Goal: Task Accomplishment & Management: Manage account settings

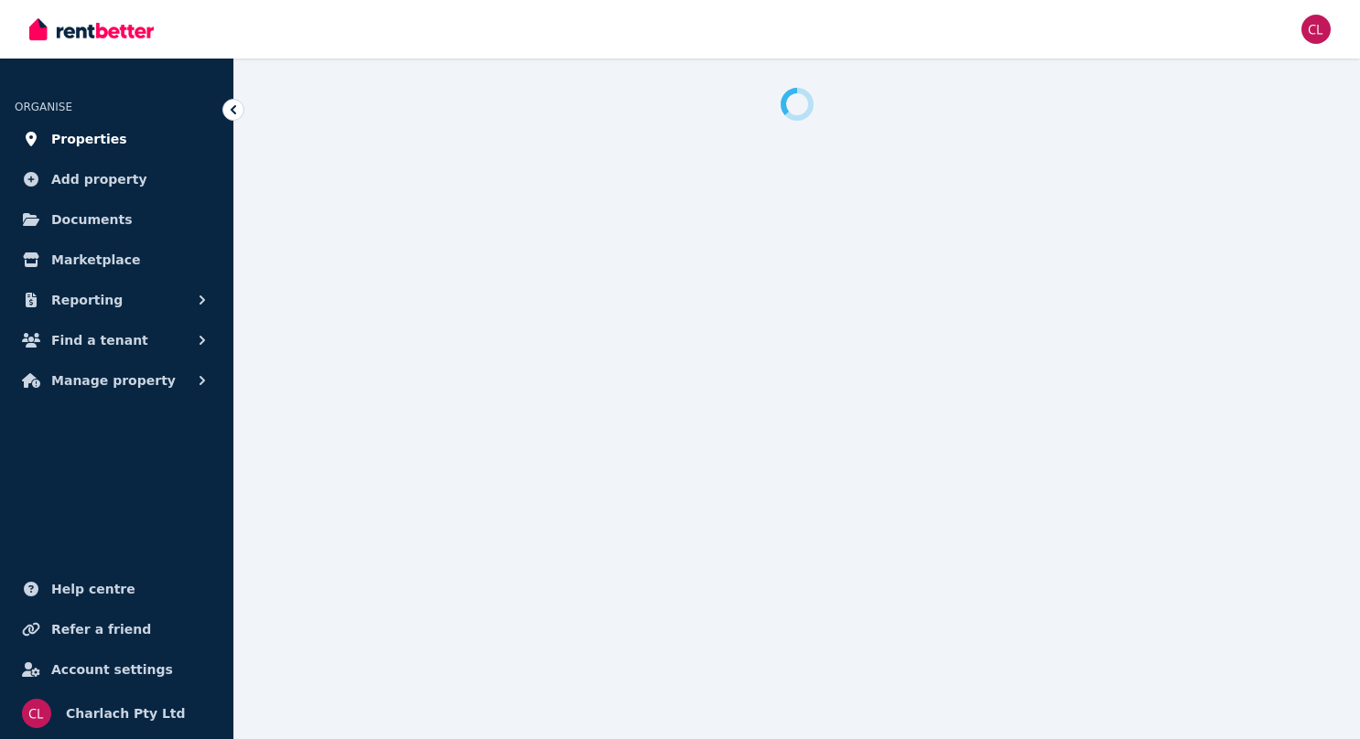
click at [101, 139] on span "Properties" at bounding box center [89, 139] width 76 height 22
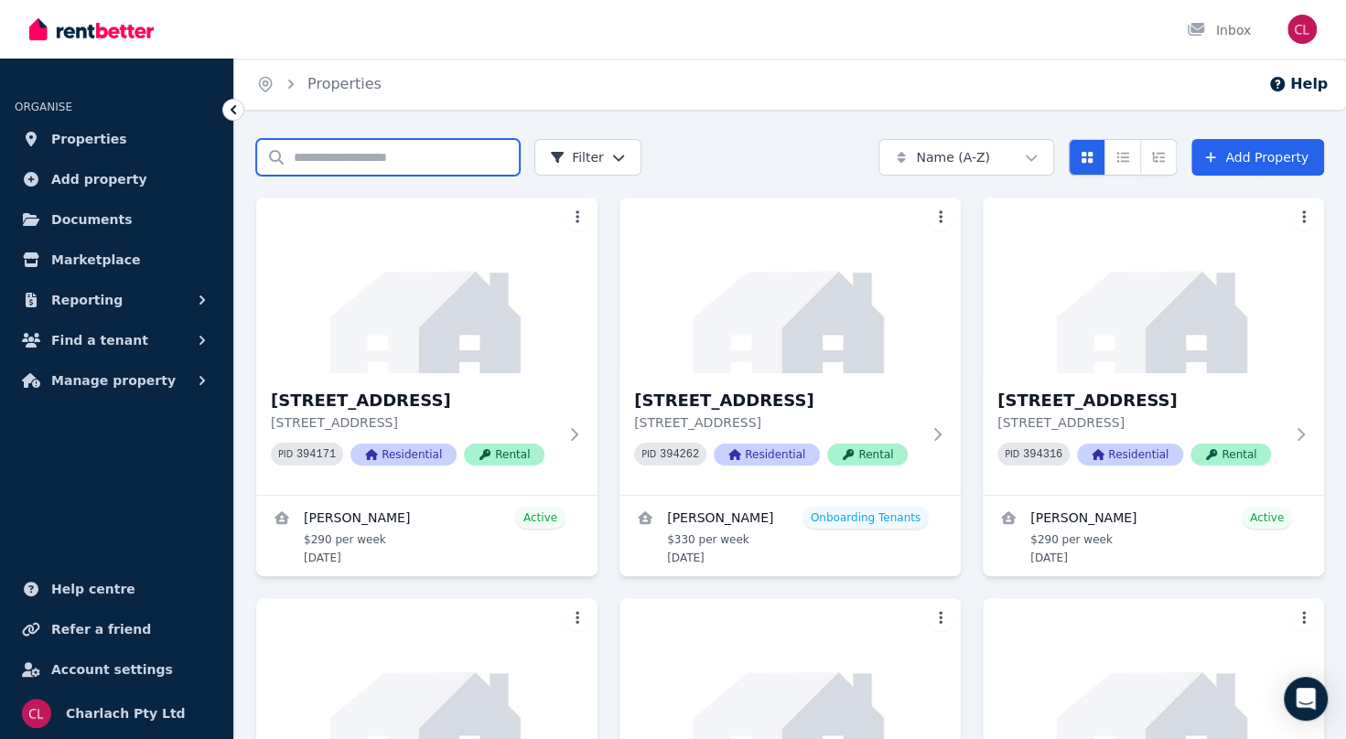
click at [315, 156] on input "Search properties" at bounding box center [388, 157] width 264 height 37
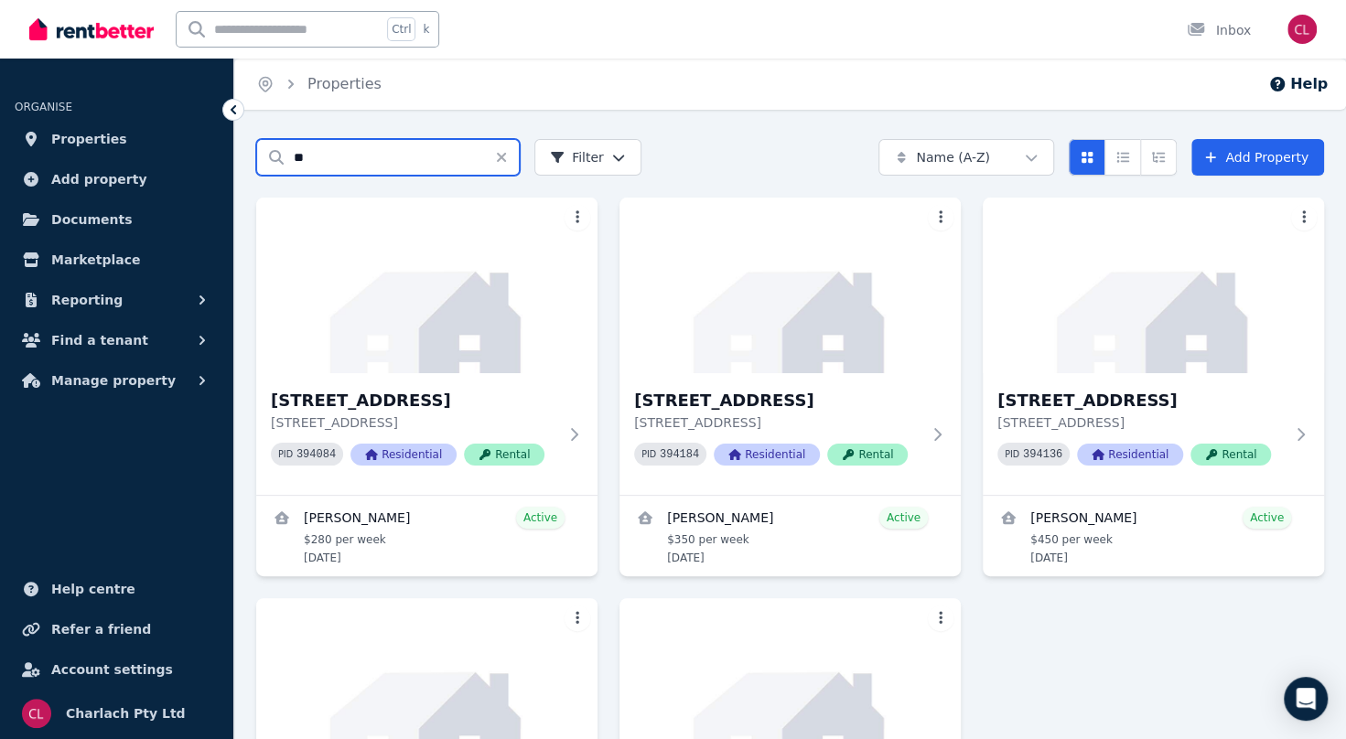
type input "**"
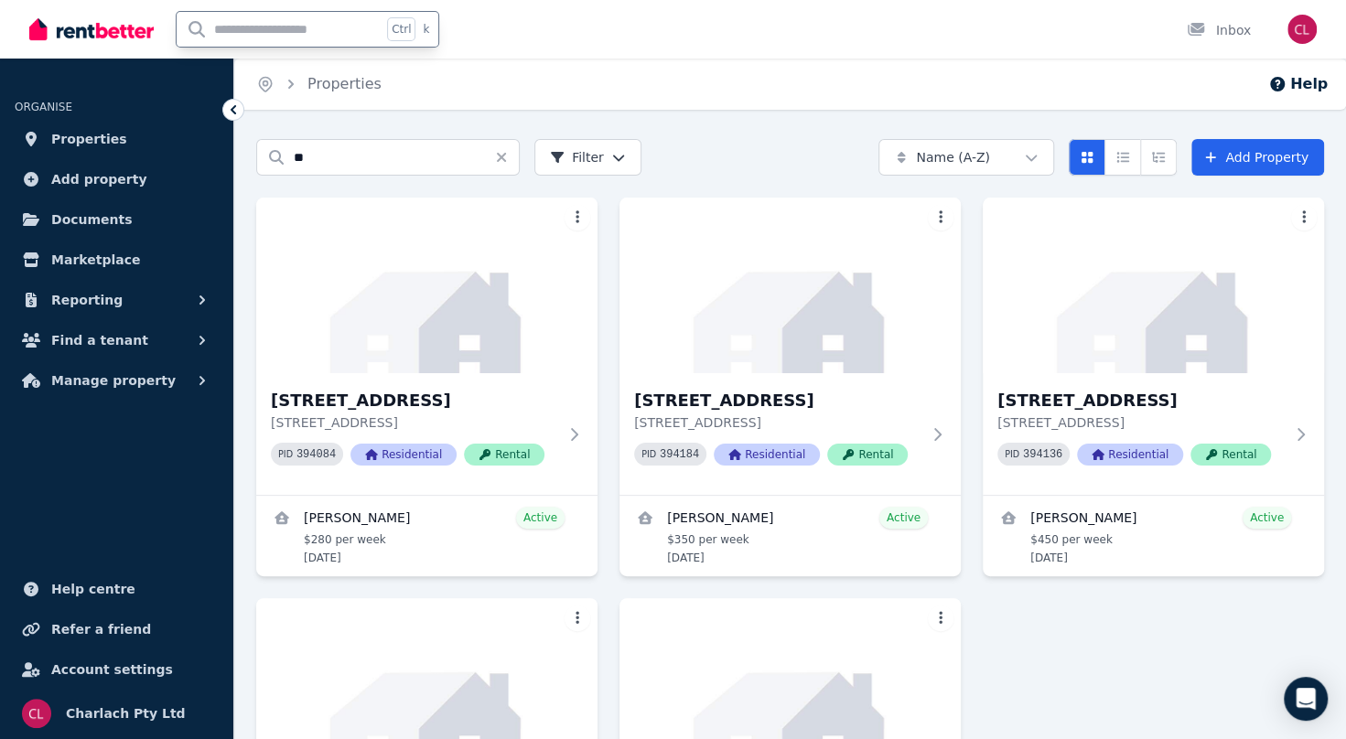
click at [320, 26] on input "text" at bounding box center [279, 29] width 205 height 35
type input "**"
click at [1109, 401] on h3 "[STREET_ADDRESS]" at bounding box center [1140, 401] width 286 height 26
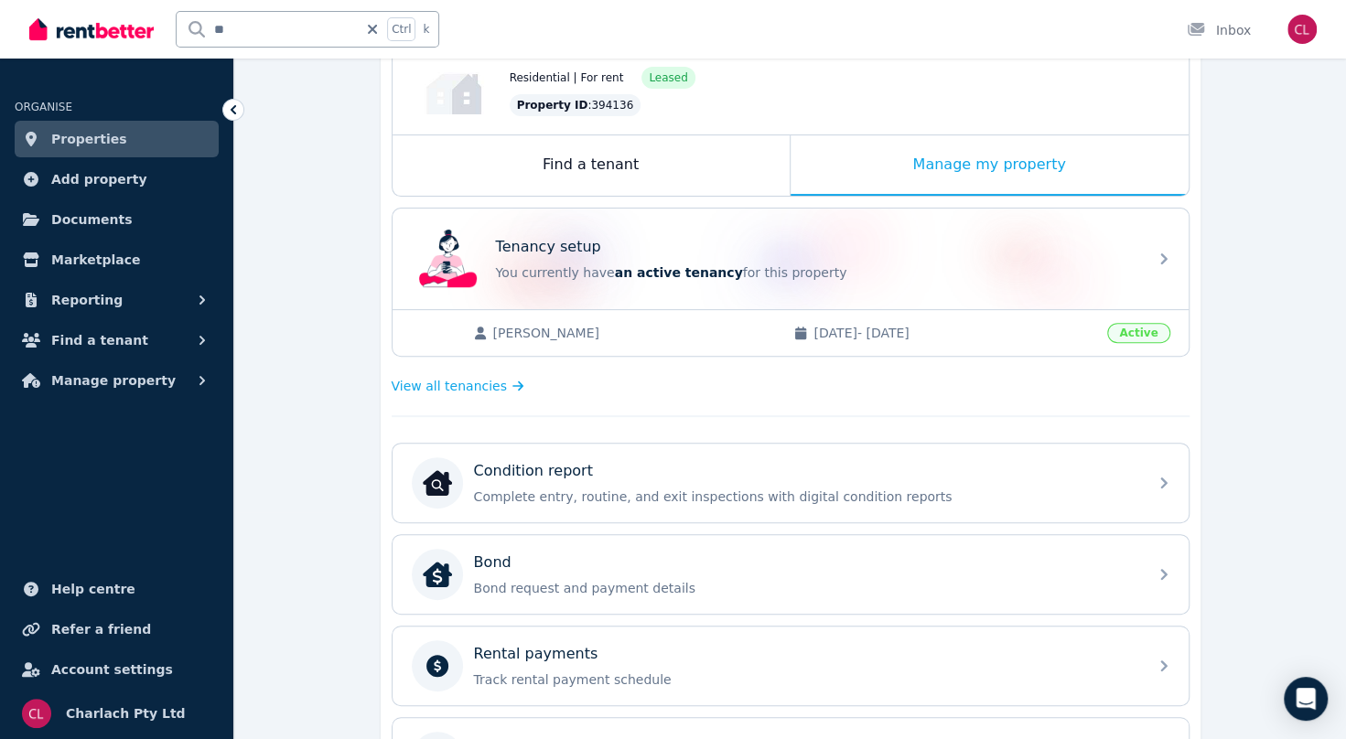
scroll to position [79, 0]
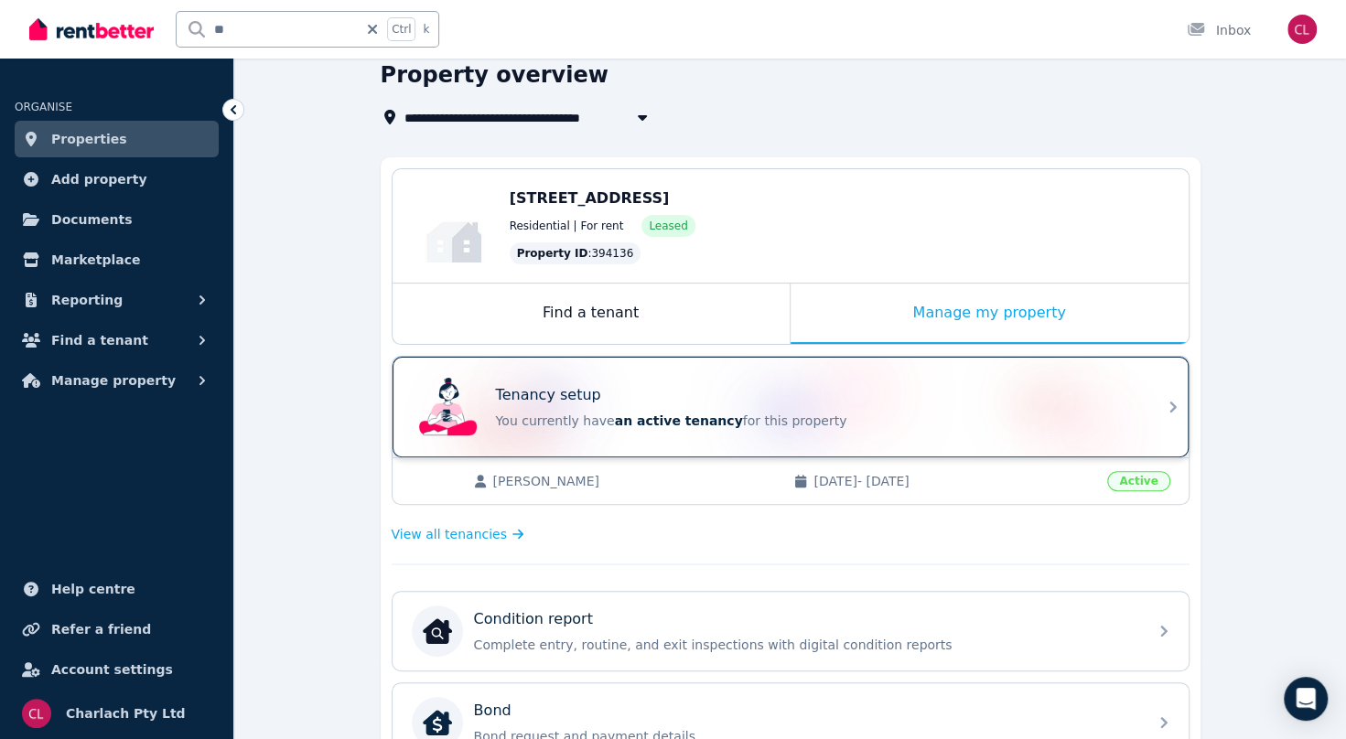
click at [650, 386] on div "Tenancy setup" at bounding box center [816, 395] width 640 height 22
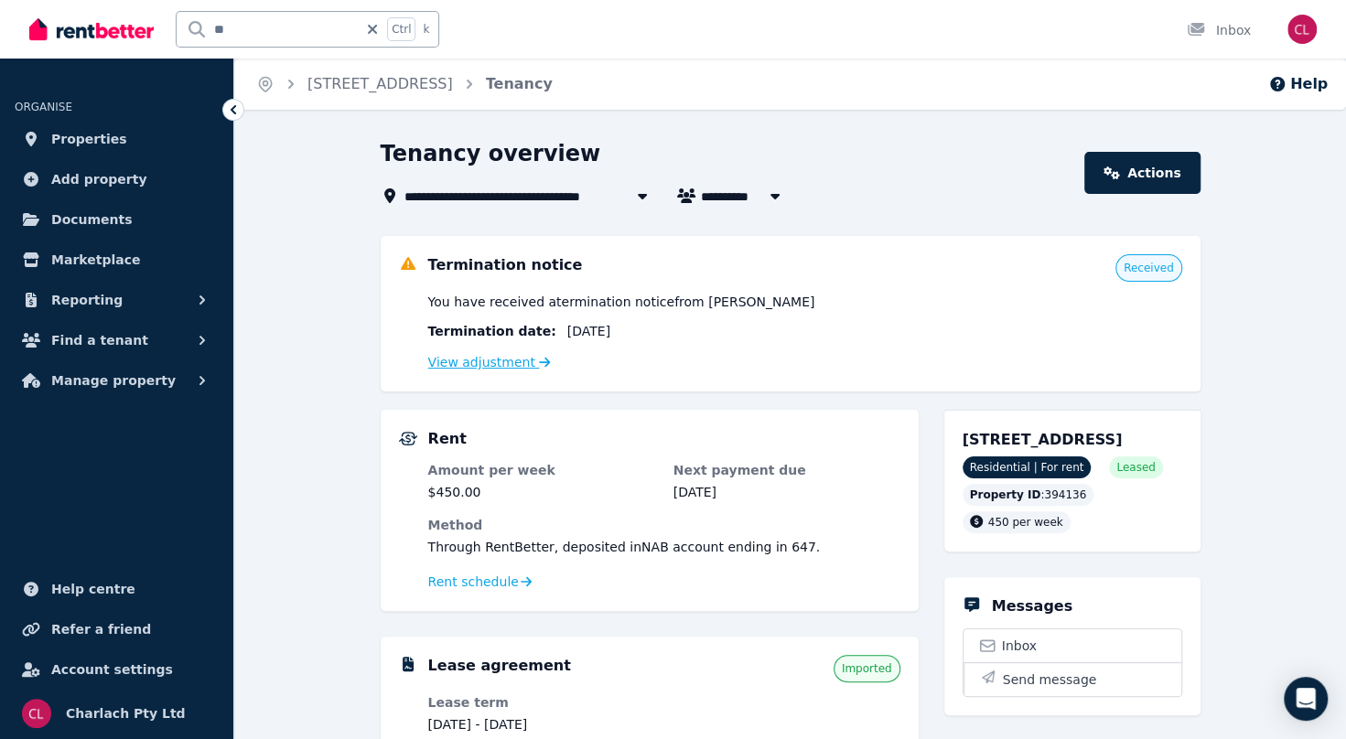
click at [459, 365] on link "View adjustment" at bounding box center [489, 362] width 123 height 15
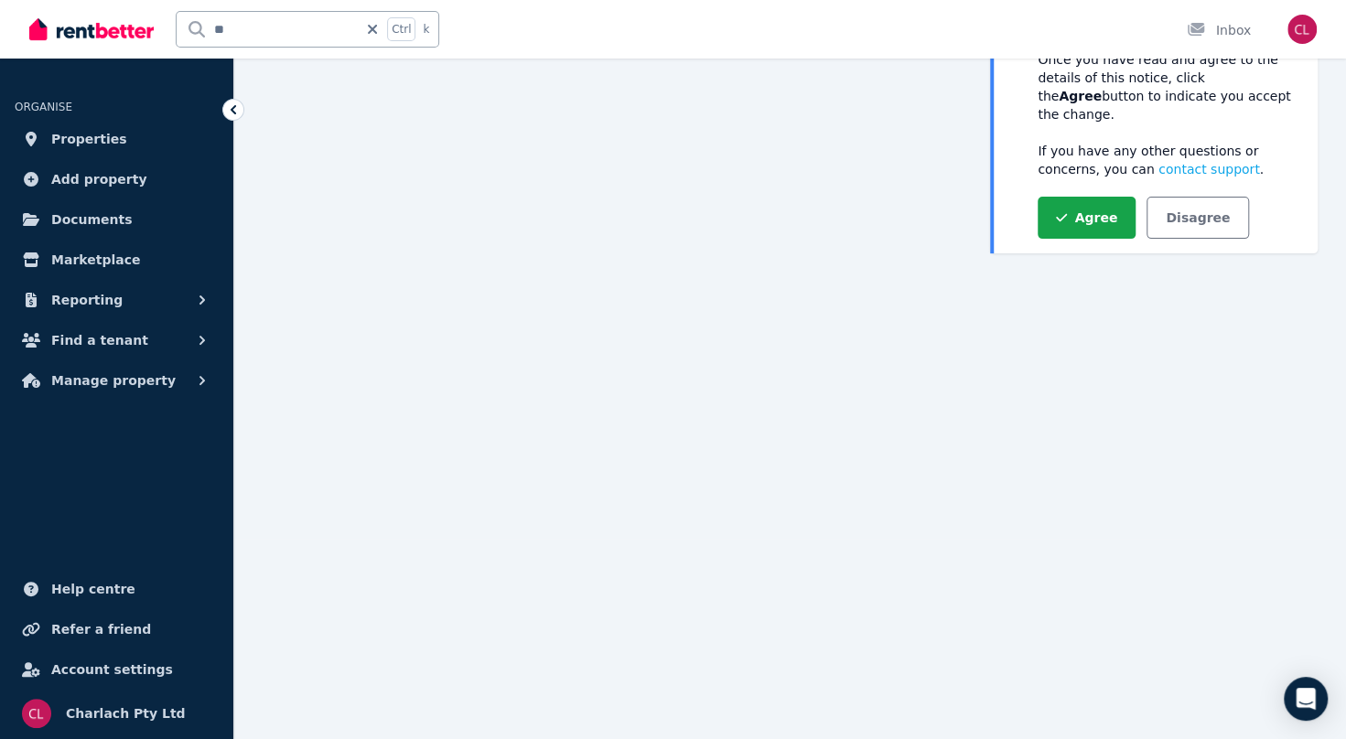
scroll to position [203, 0]
click at [1191, 199] on button "Disagree" at bounding box center [1197, 215] width 102 height 42
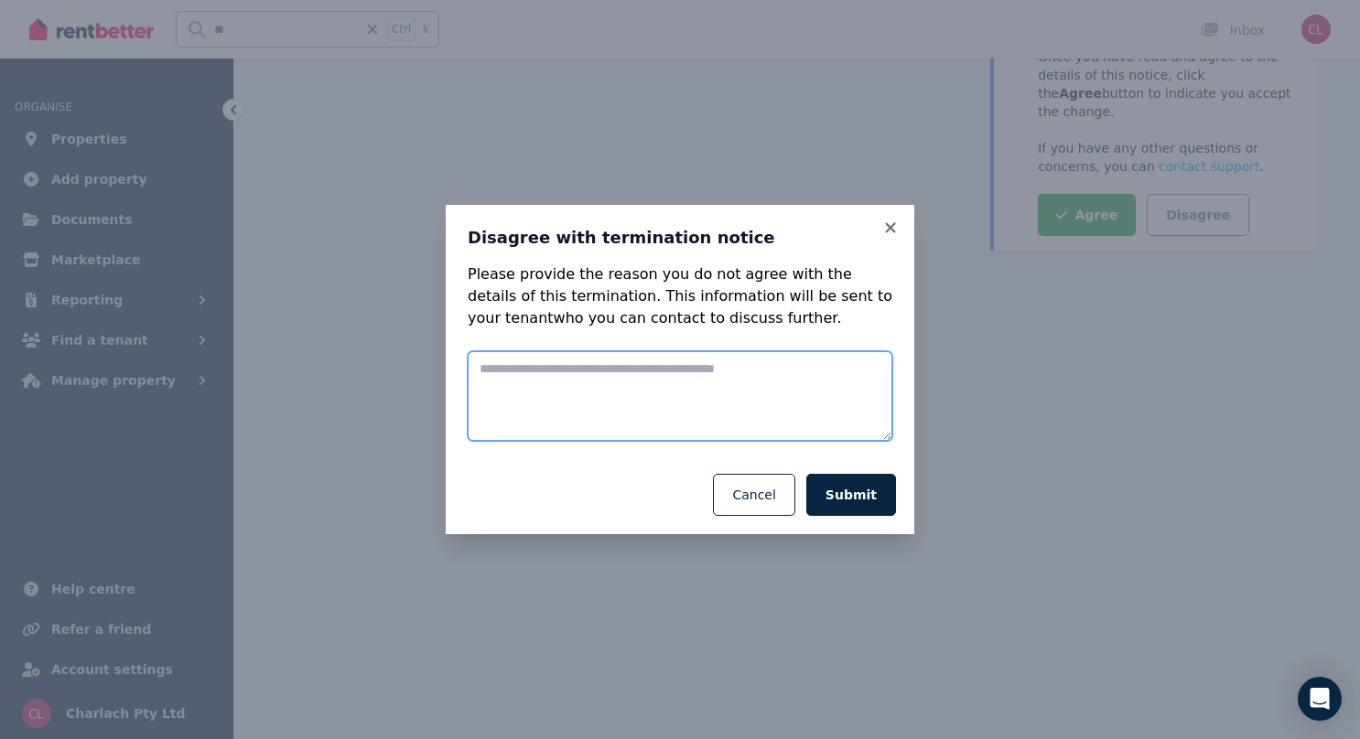
click at [489, 371] on textarea at bounding box center [680, 396] width 425 height 90
click at [657, 366] on textarea "**********" at bounding box center [680, 395] width 425 height 89
click at [520, 369] on textarea "**********" at bounding box center [680, 395] width 425 height 89
click at [632, 373] on textarea "**********" at bounding box center [680, 395] width 425 height 89
click at [574, 370] on textarea "**********" at bounding box center [680, 395] width 425 height 89
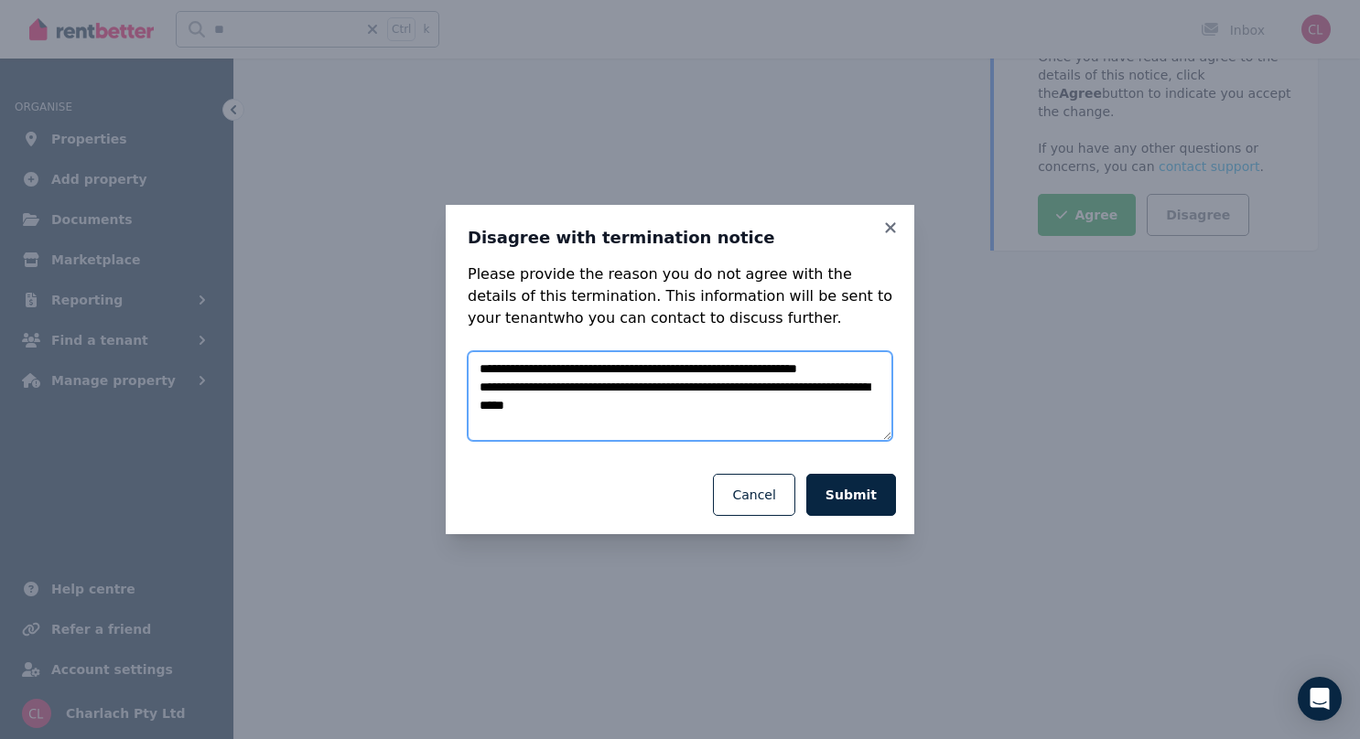
click at [637, 408] on textarea "**********" at bounding box center [680, 395] width 425 height 89
click at [690, 389] on textarea "**********" at bounding box center [680, 395] width 425 height 89
click at [638, 404] on textarea "**********" at bounding box center [680, 395] width 425 height 89
type textarea "**********"
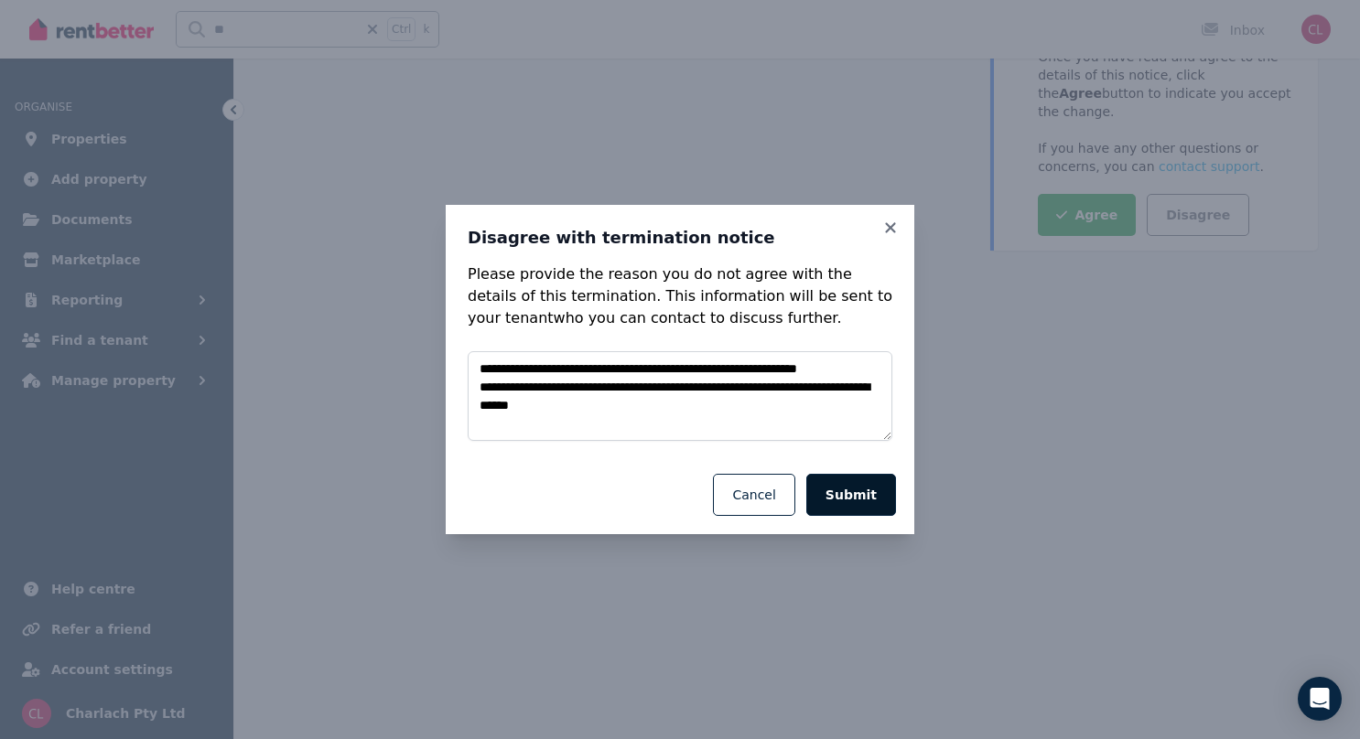
click at [869, 481] on button "Submit" at bounding box center [851, 495] width 90 height 42
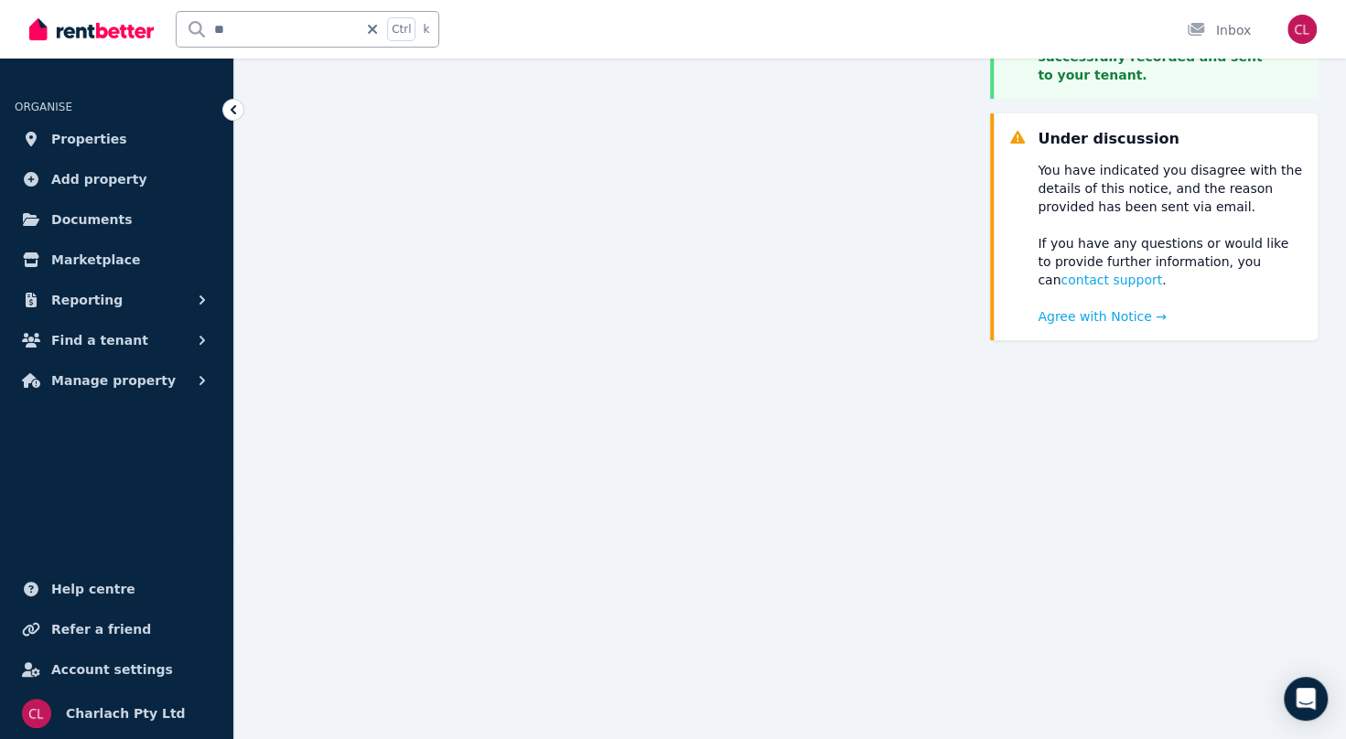
scroll to position [108, 0]
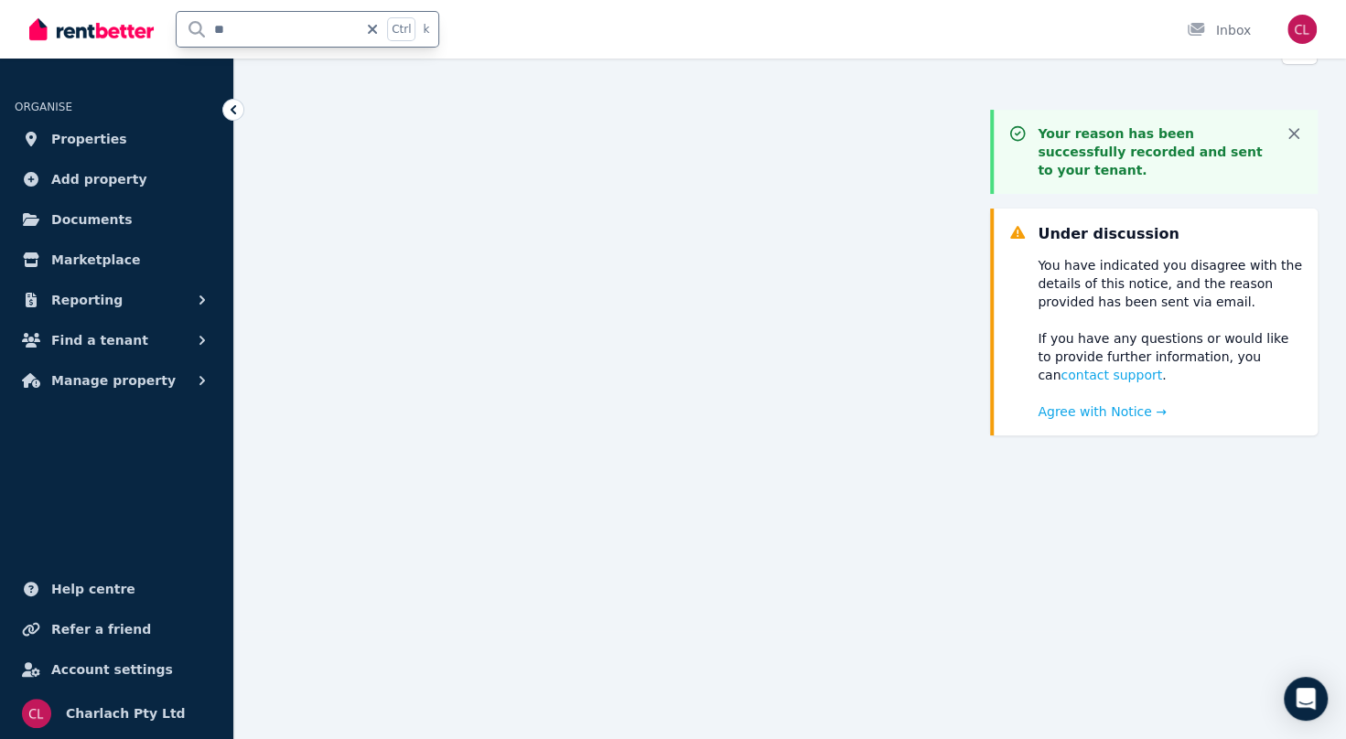
drag, startPoint x: 253, startPoint y: 30, endPoint x: 215, endPoint y: 29, distance: 37.5
click at [215, 29] on input "**" at bounding box center [267, 29] width 181 height 35
click at [117, 132] on link "Properties" at bounding box center [117, 139] width 204 height 37
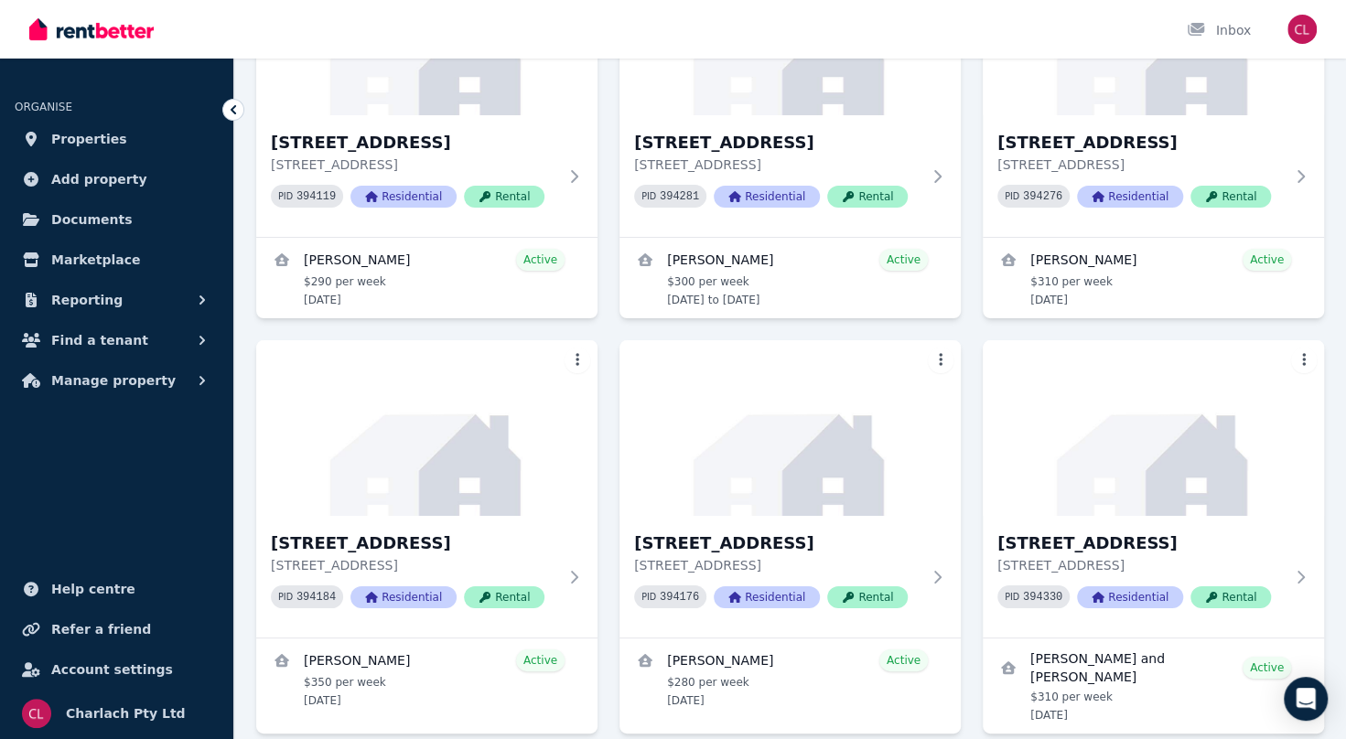
scroll to position [4525, 0]
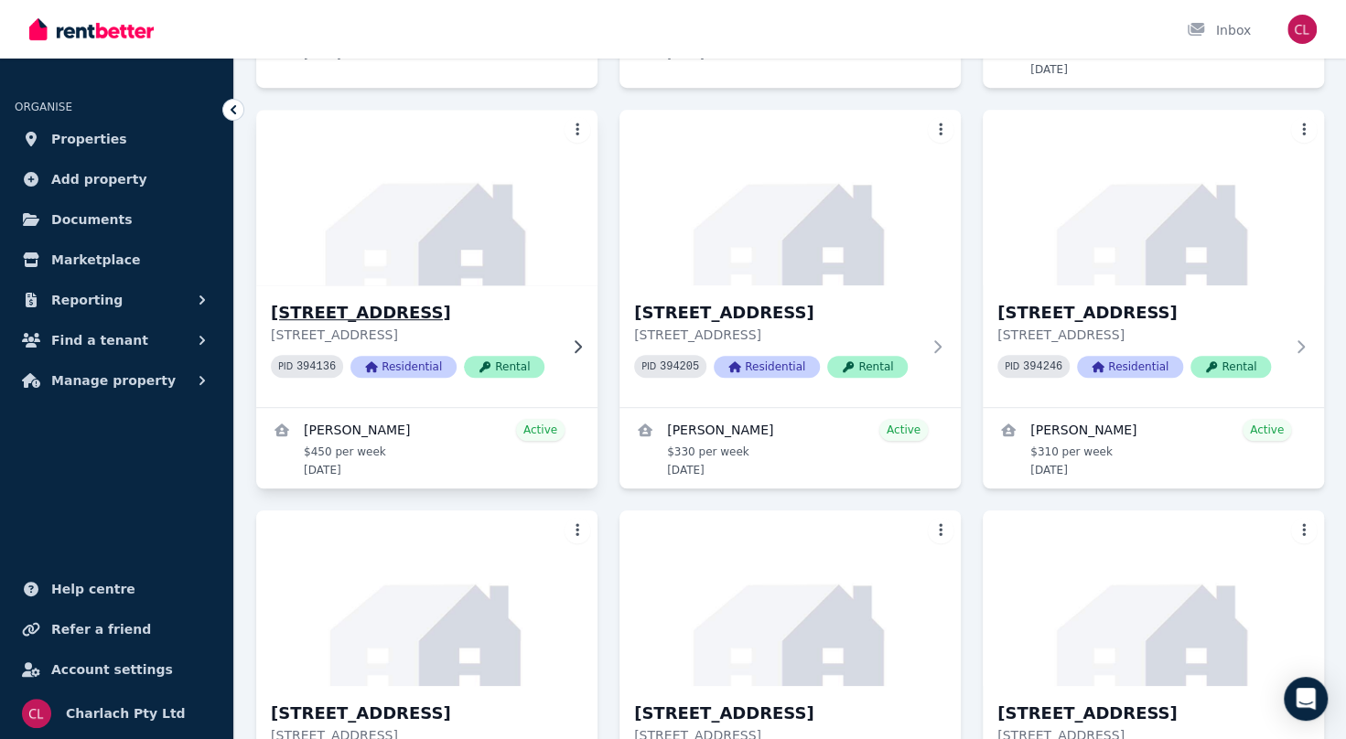
click at [366, 326] on h3 "[STREET_ADDRESS]" at bounding box center [414, 313] width 286 height 26
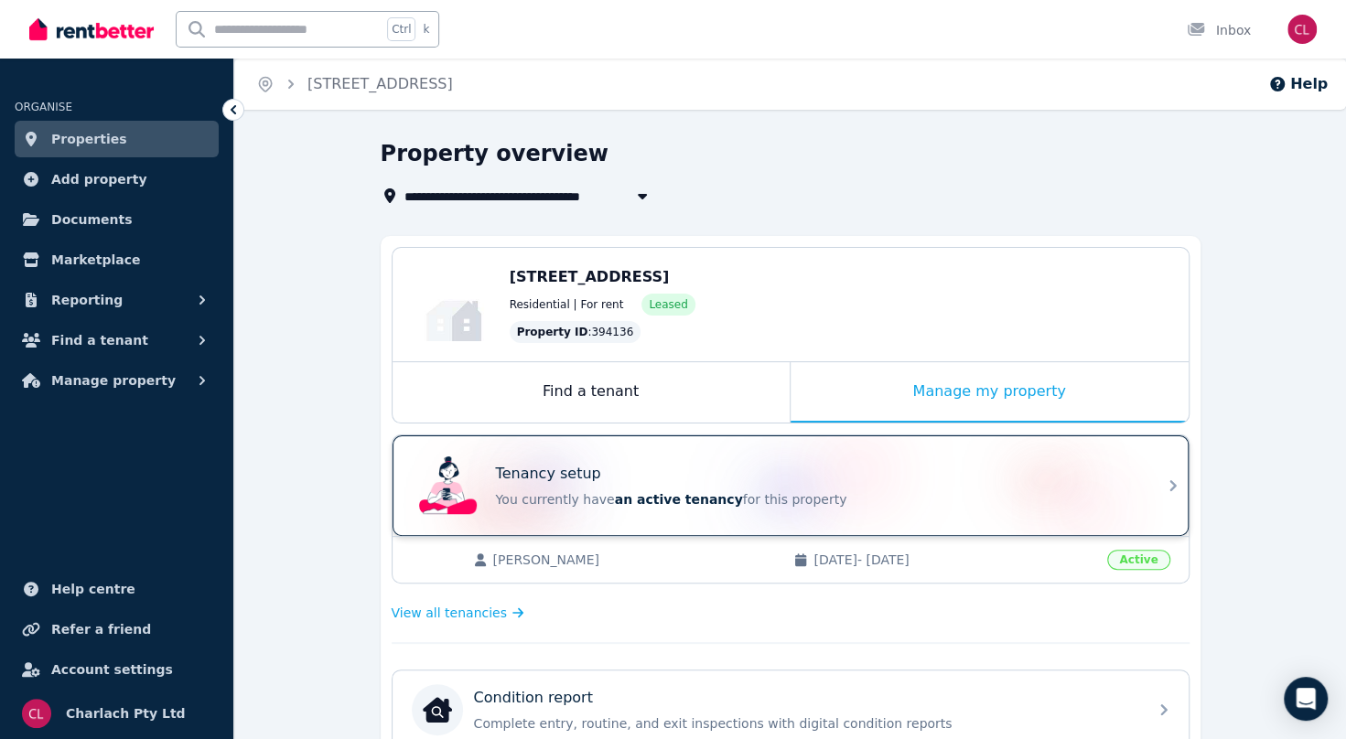
click at [719, 490] on p "You currently have an active tenancy for this property" at bounding box center [816, 499] width 640 height 18
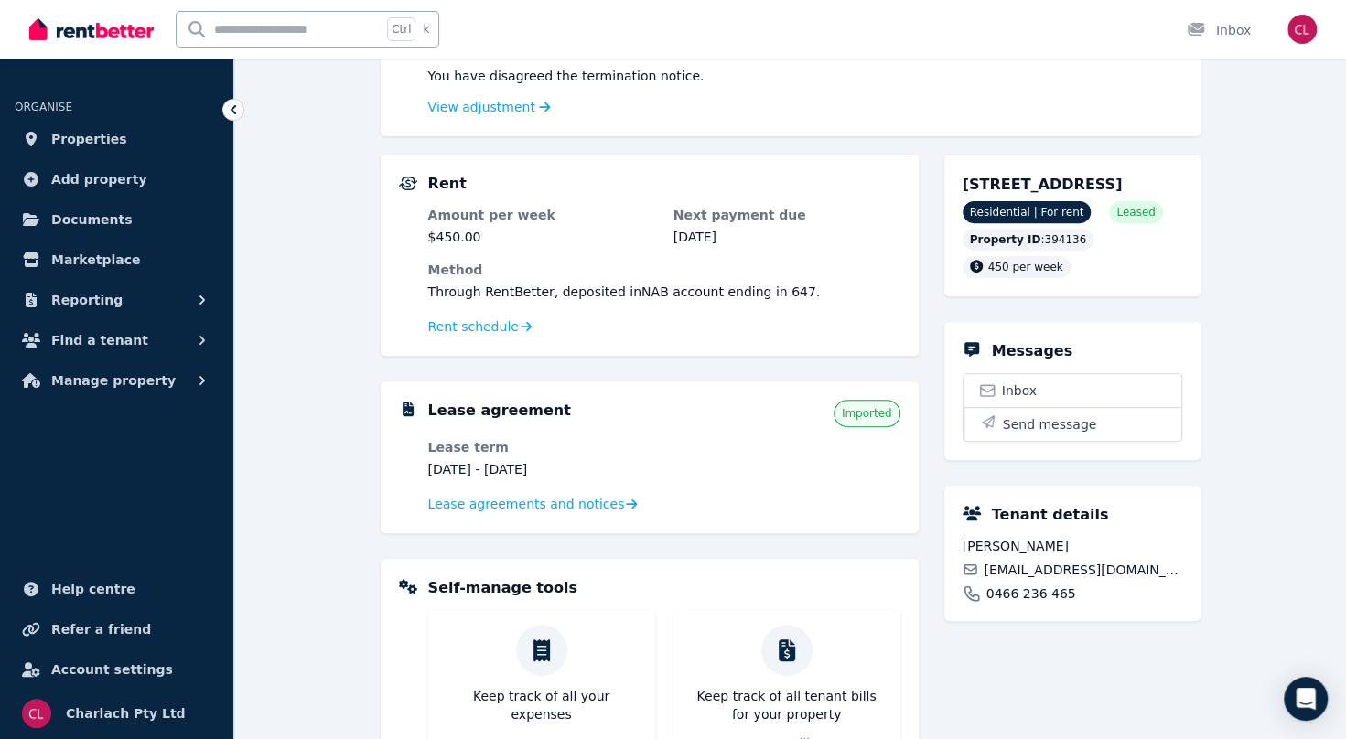
scroll to position [284, 0]
click at [467, 324] on span "Rent schedule" at bounding box center [473, 327] width 91 height 18
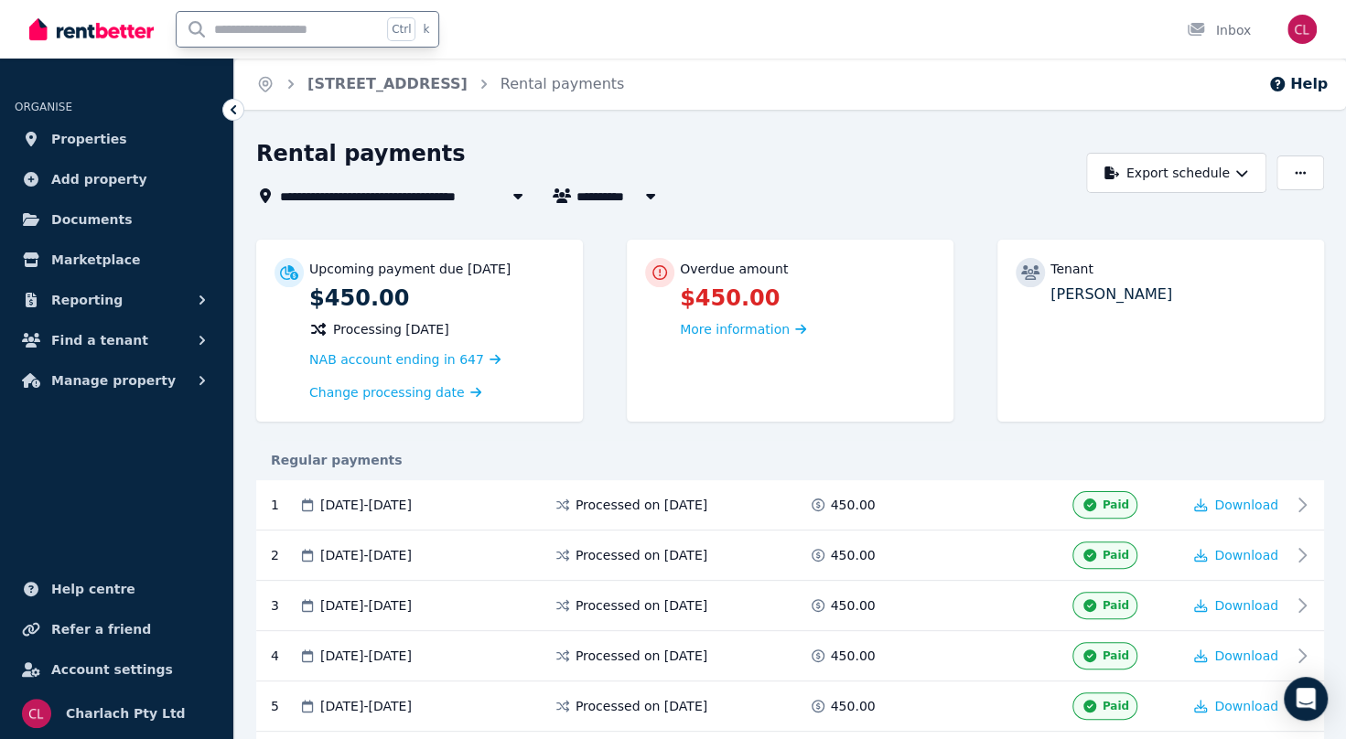
click at [302, 38] on input "text" at bounding box center [279, 29] width 205 height 35
click at [90, 135] on span "Properties" at bounding box center [89, 139] width 76 height 22
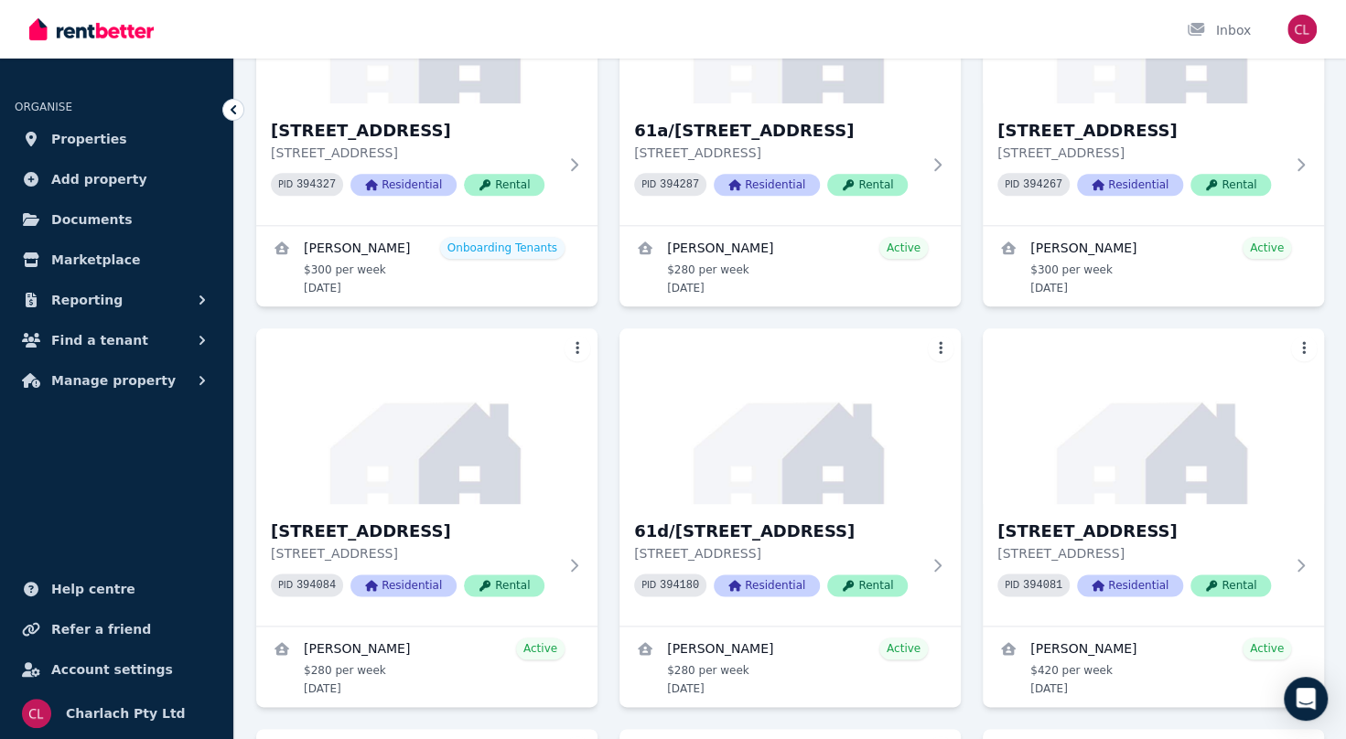
scroll to position [1058, 0]
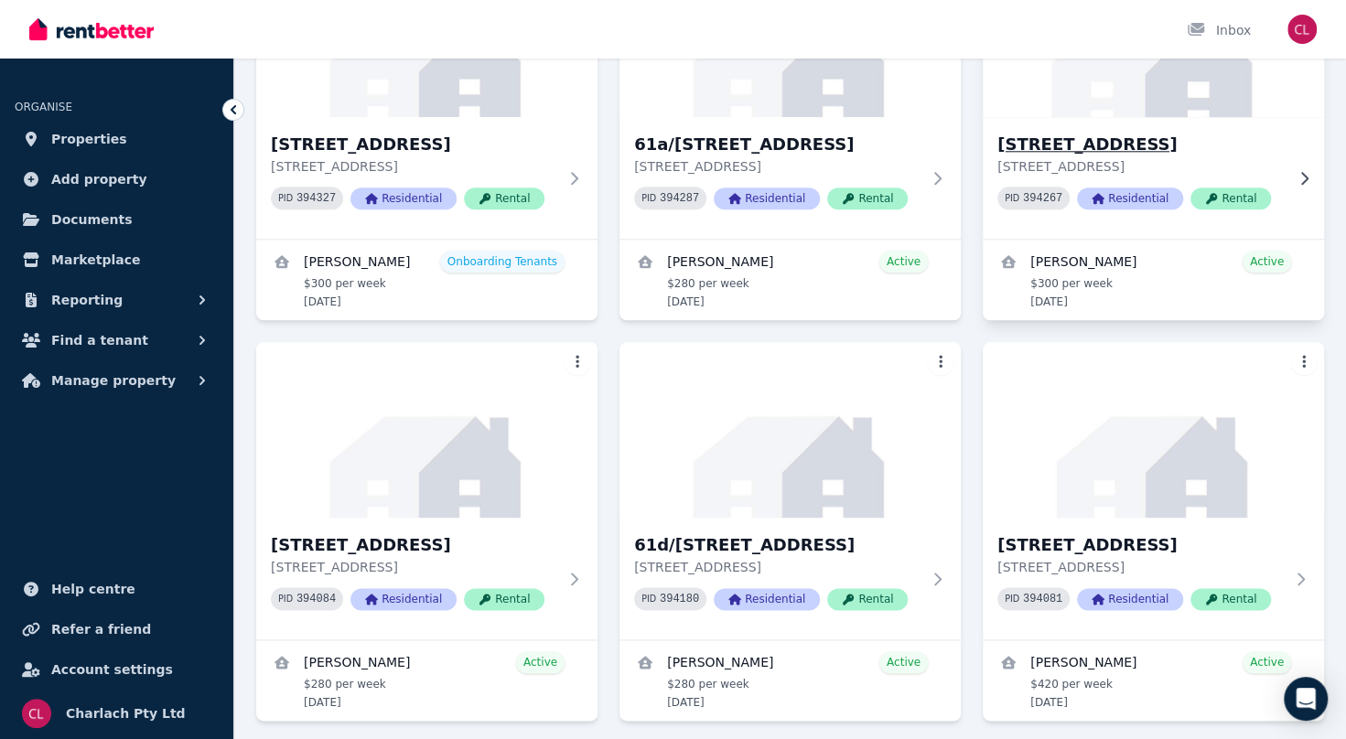
click at [1164, 157] on h3 "[STREET_ADDRESS]" at bounding box center [1140, 145] width 286 height 26
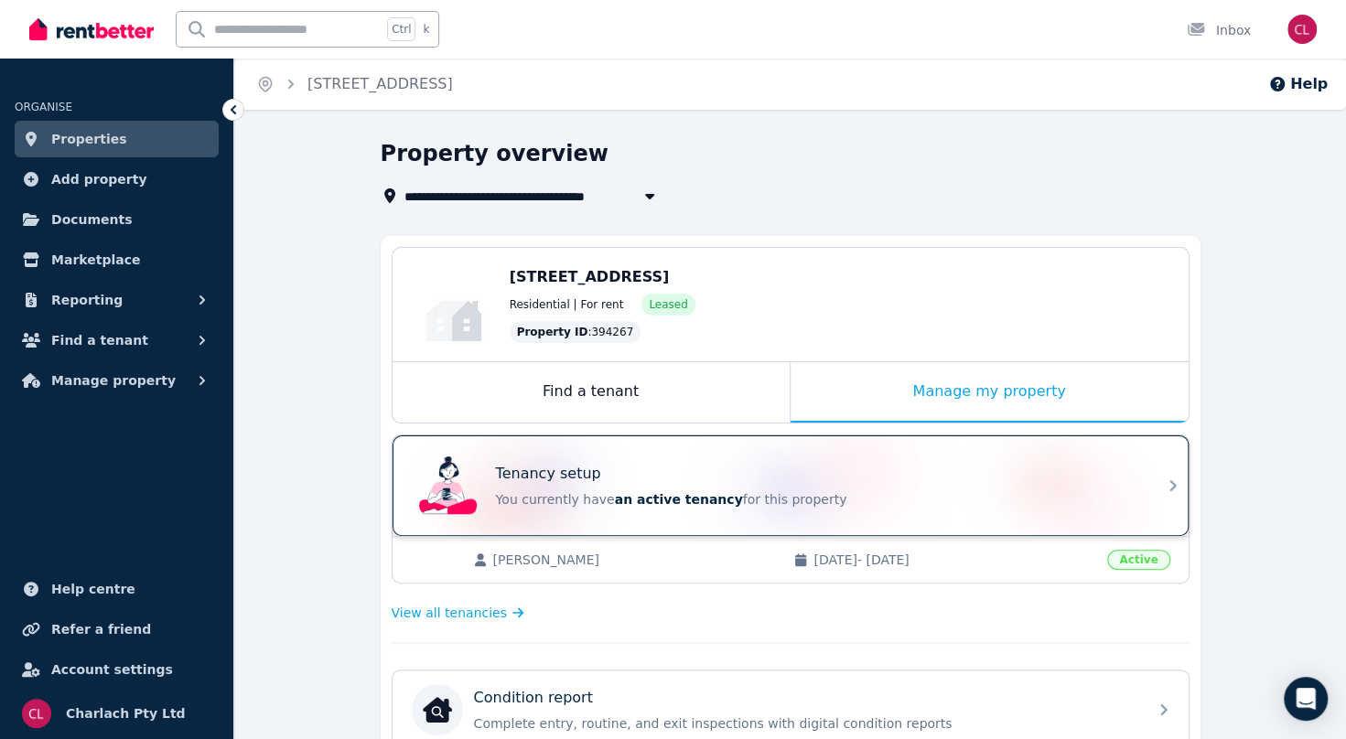
click at [743, 467] on div "Tenancy setup" at bounding box center [816, 474] width 640 height 22
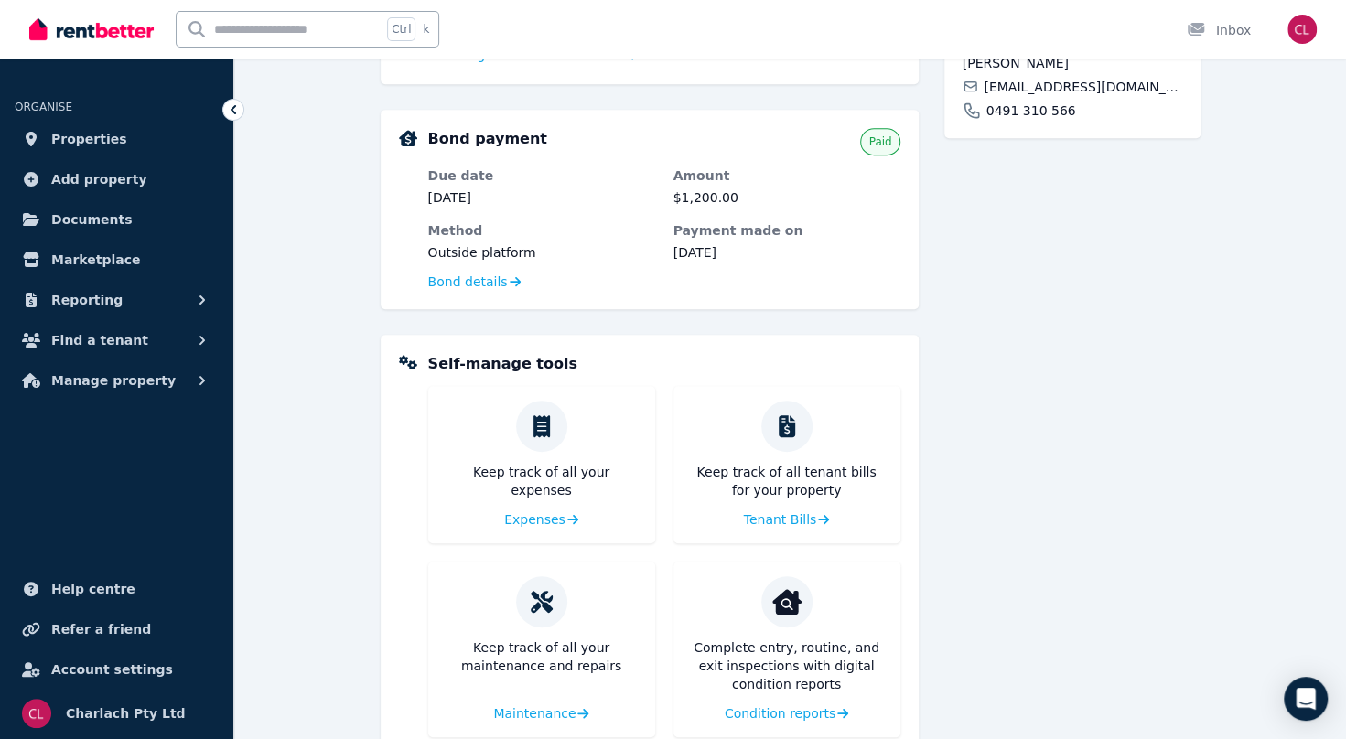
scroll to position [556, 0]
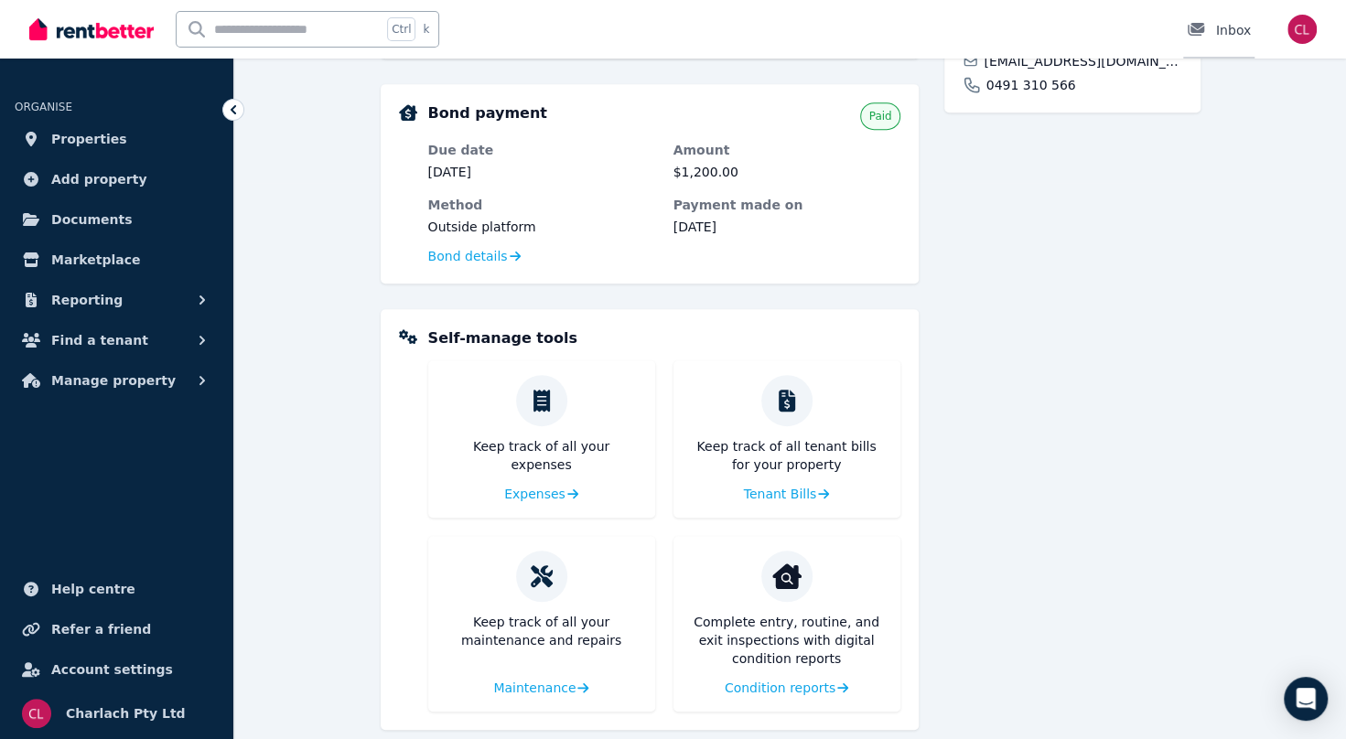
click at [1224, 26] on div "Inbox" at bounding box center [1219, 30] width 64 height 18
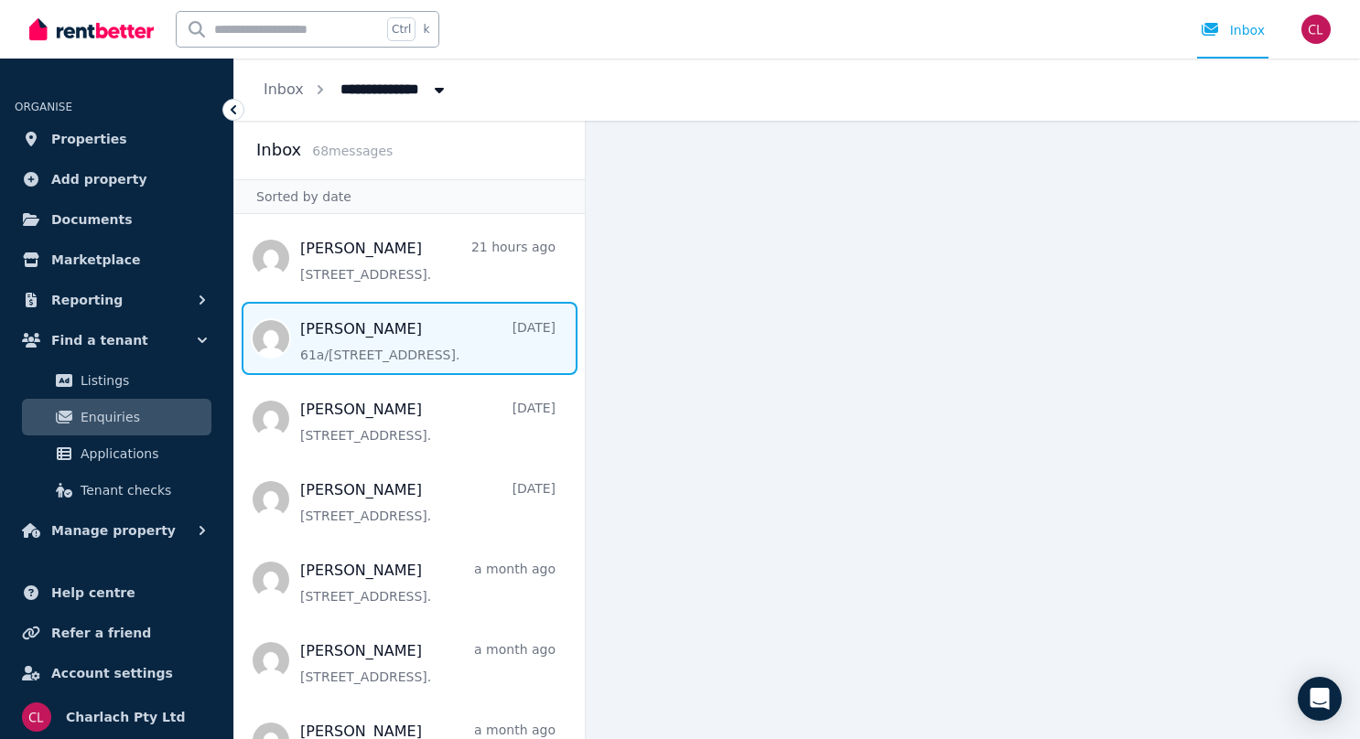
click at [351, 357] on span "Message list" at bounding box center [409, 338] width 350 height 73
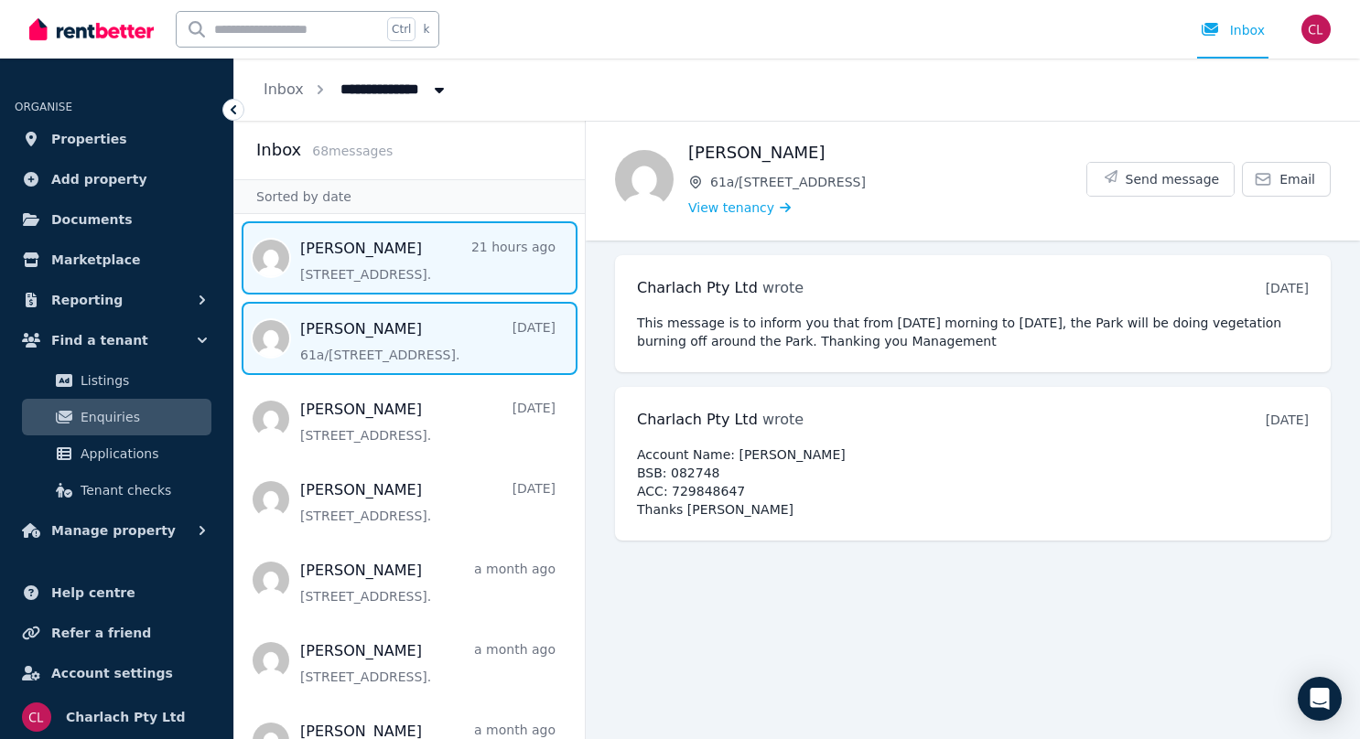
click at [386, 282] on span "Message list" at bounding box center [409, 257] width 350 height 73
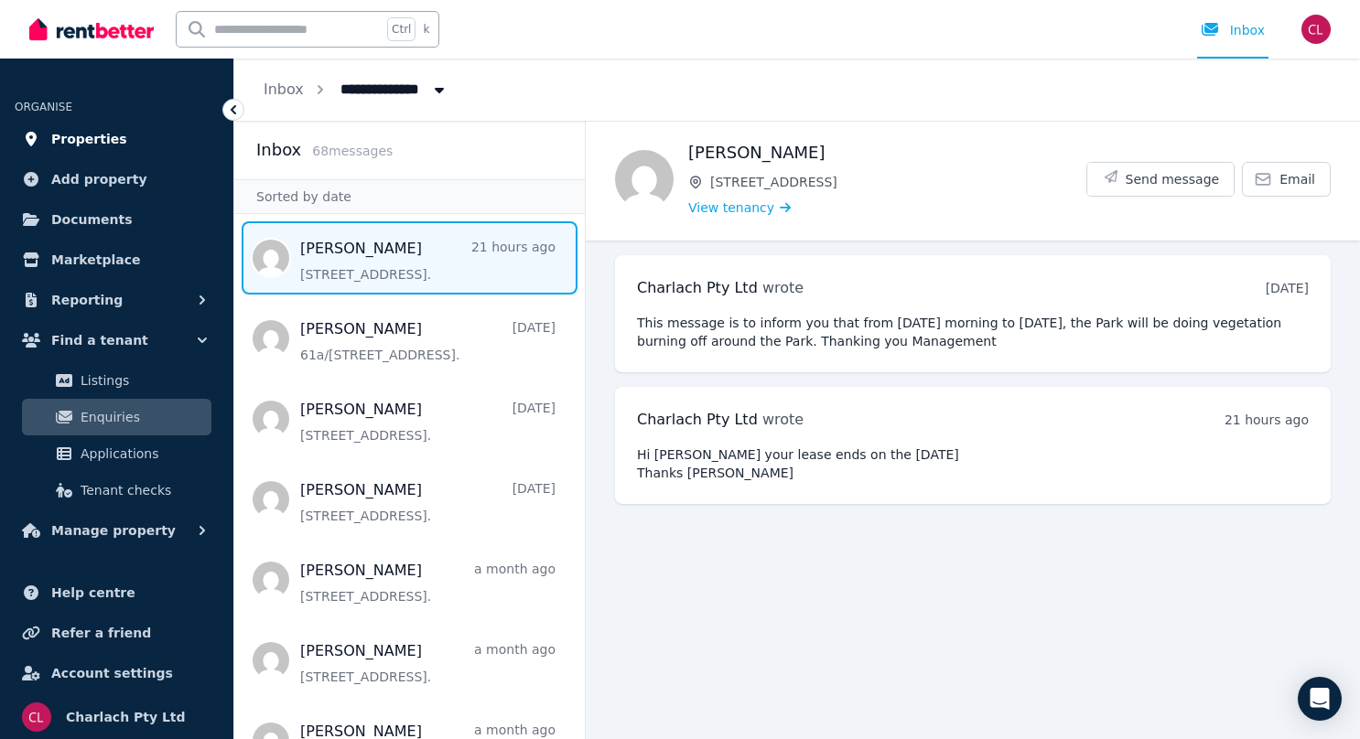
click at [79, 140] on span "Properties" at bounding box center [89, 139] width 76 height 22
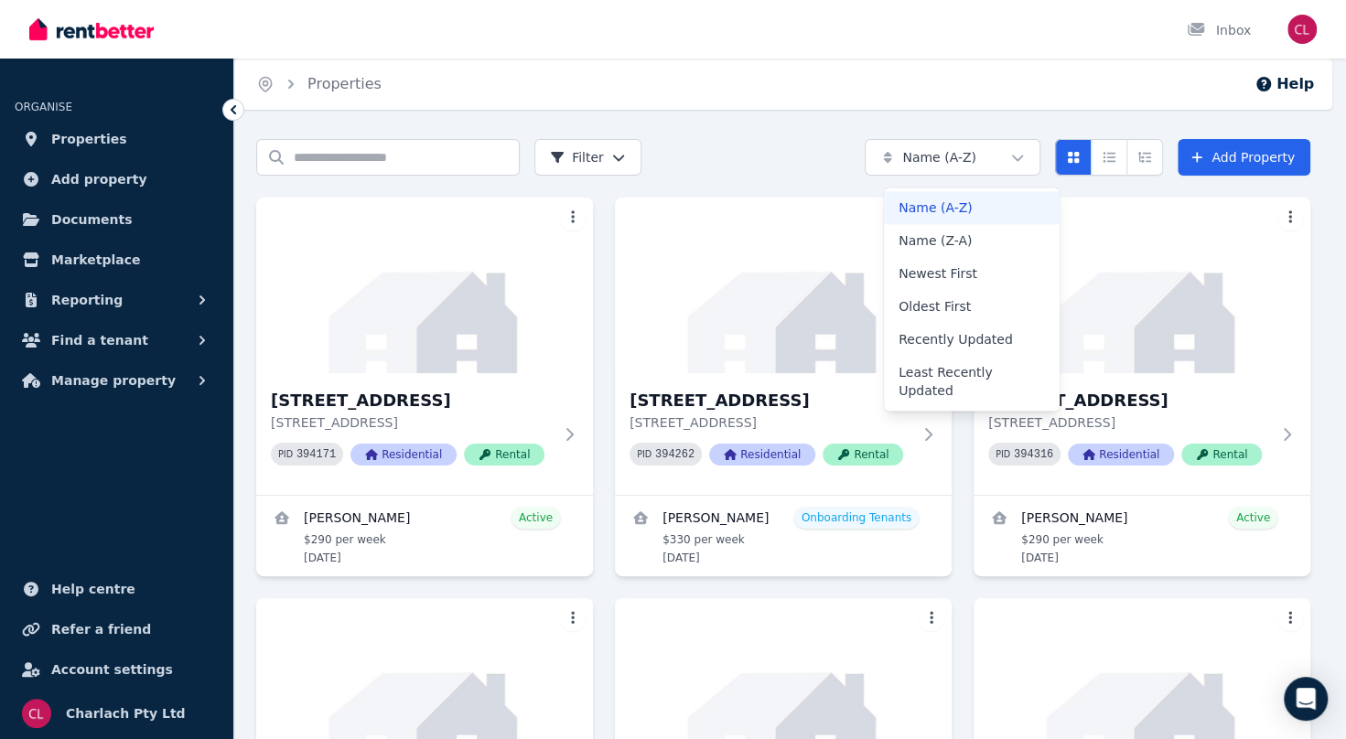
click at [1050, 155] on html "Open main menu Inbox Open user menu ORGANISE Properties Add property Documents …" at bounding box center [673, 369] width 1346 height 739
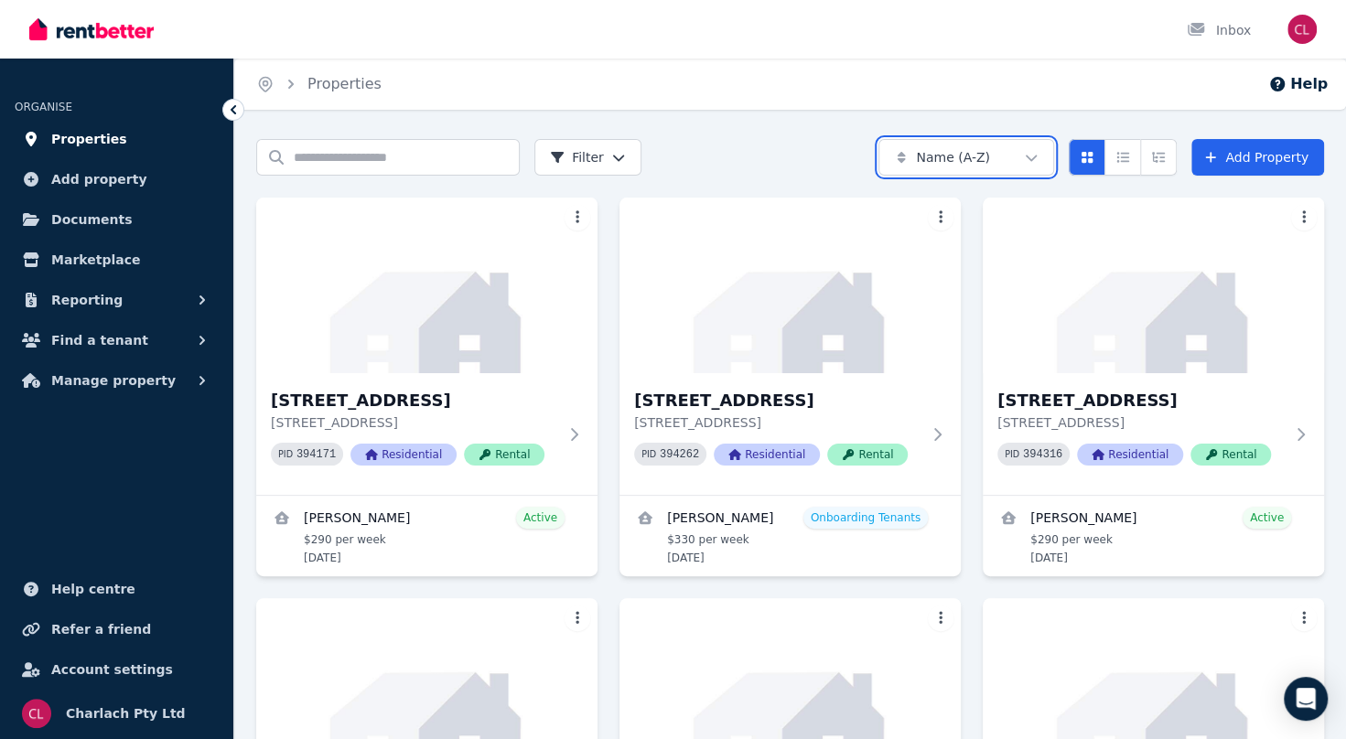
click at [97, 140] on html "Open main menu Inbox Open user menu ORGANISE Properties Add property Documents …" at bounding box center [673, 369] width 1346 height 739
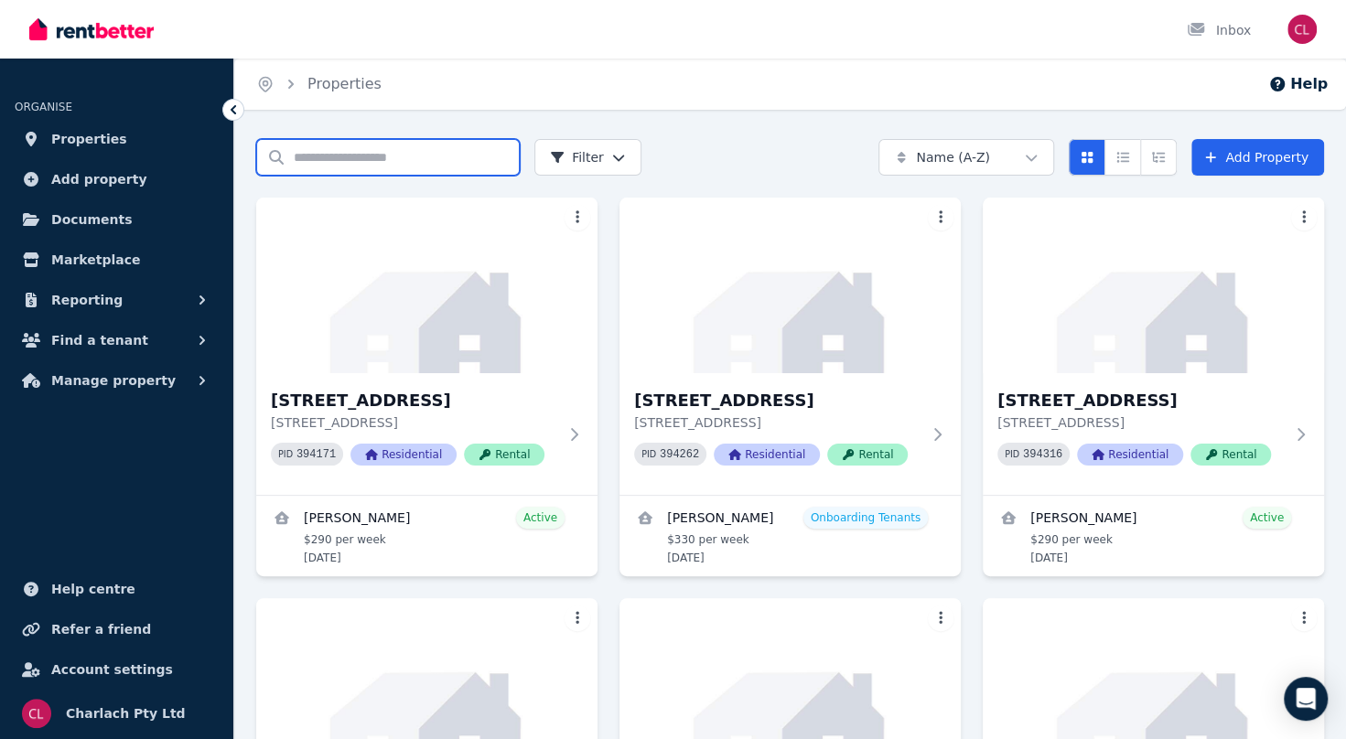
click at [343, 163] on input "Search properties" at bounding box center [388, 157] width 264 height 37
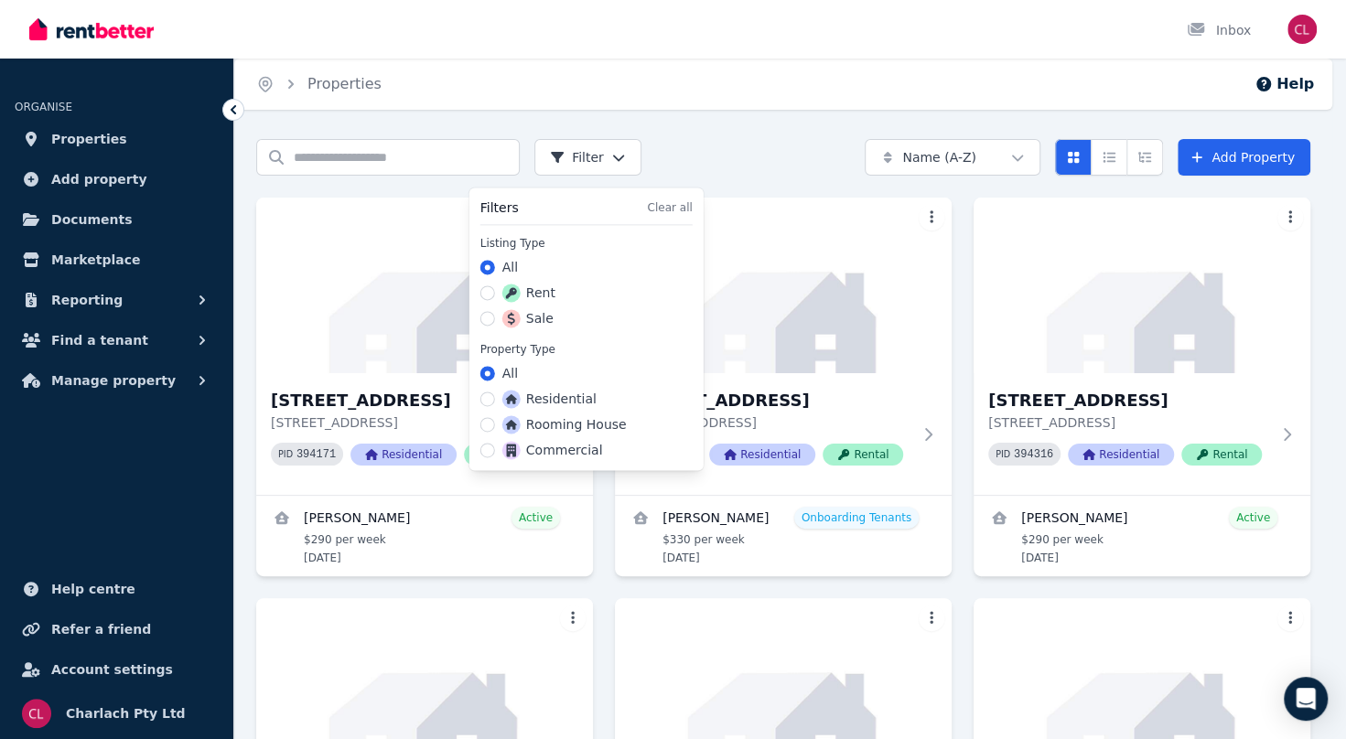
click at [631, 154] on html "Open main menu Inbox Open user menu ORGANISE Properties Add property Documents …" at bounding box center [673, 369] width 1346 height 739
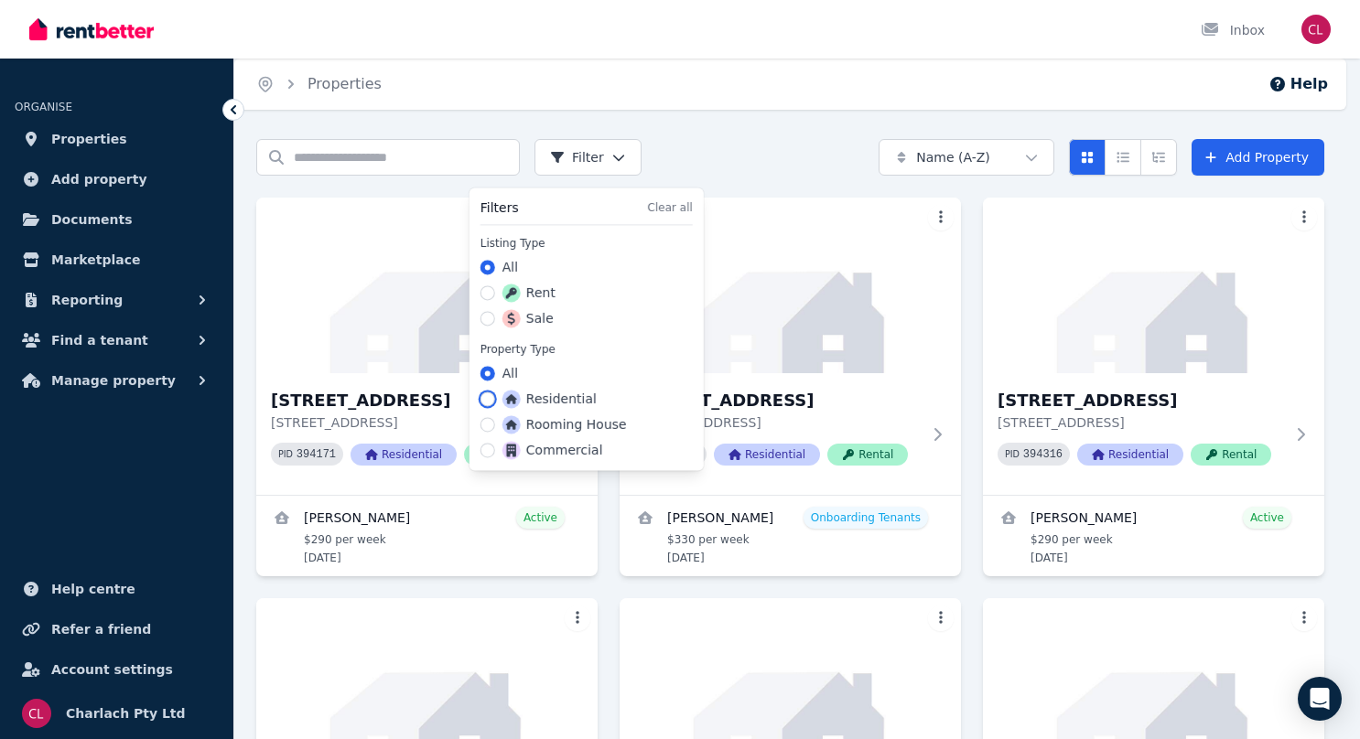
click at [492, 397] on button "Residential" at bounding box center [487, 399] width 15 height 15
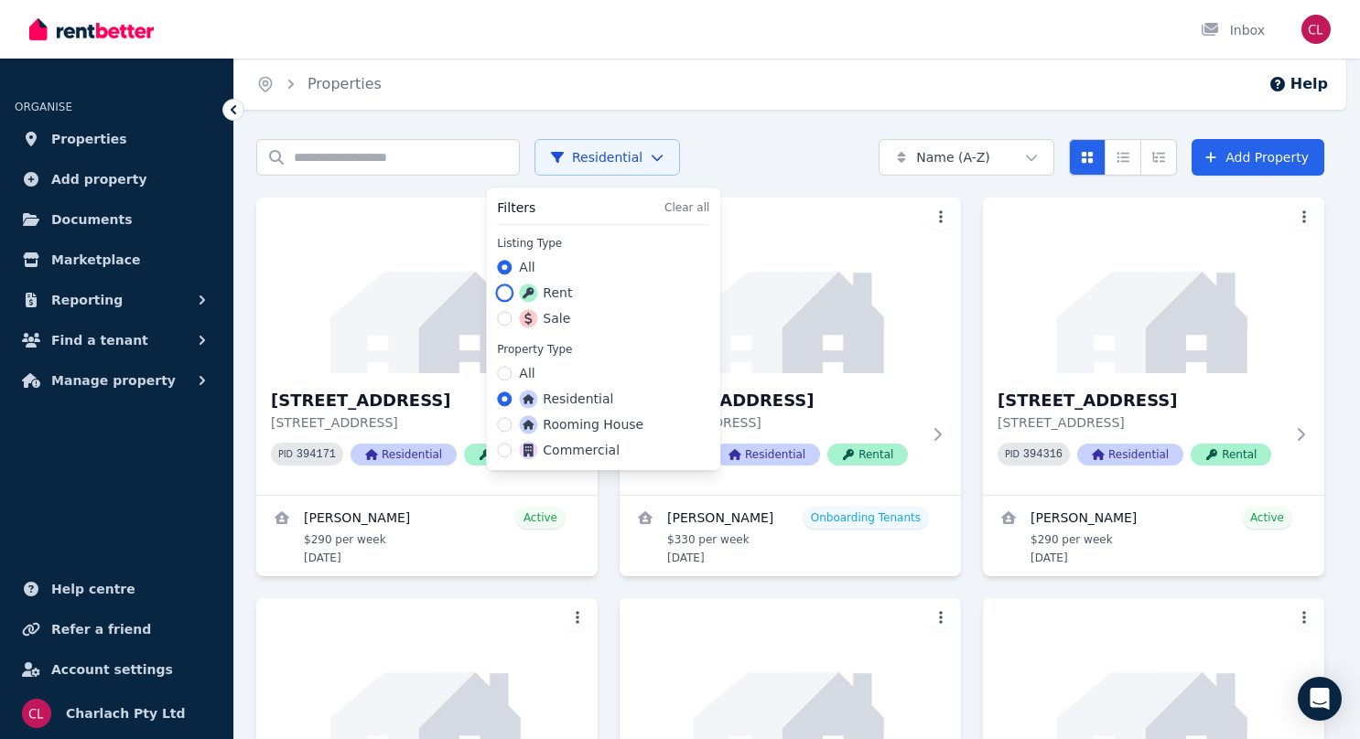
click at [511, 292] on button "Rent" at bounding box center [504, 292] width 15 height 15
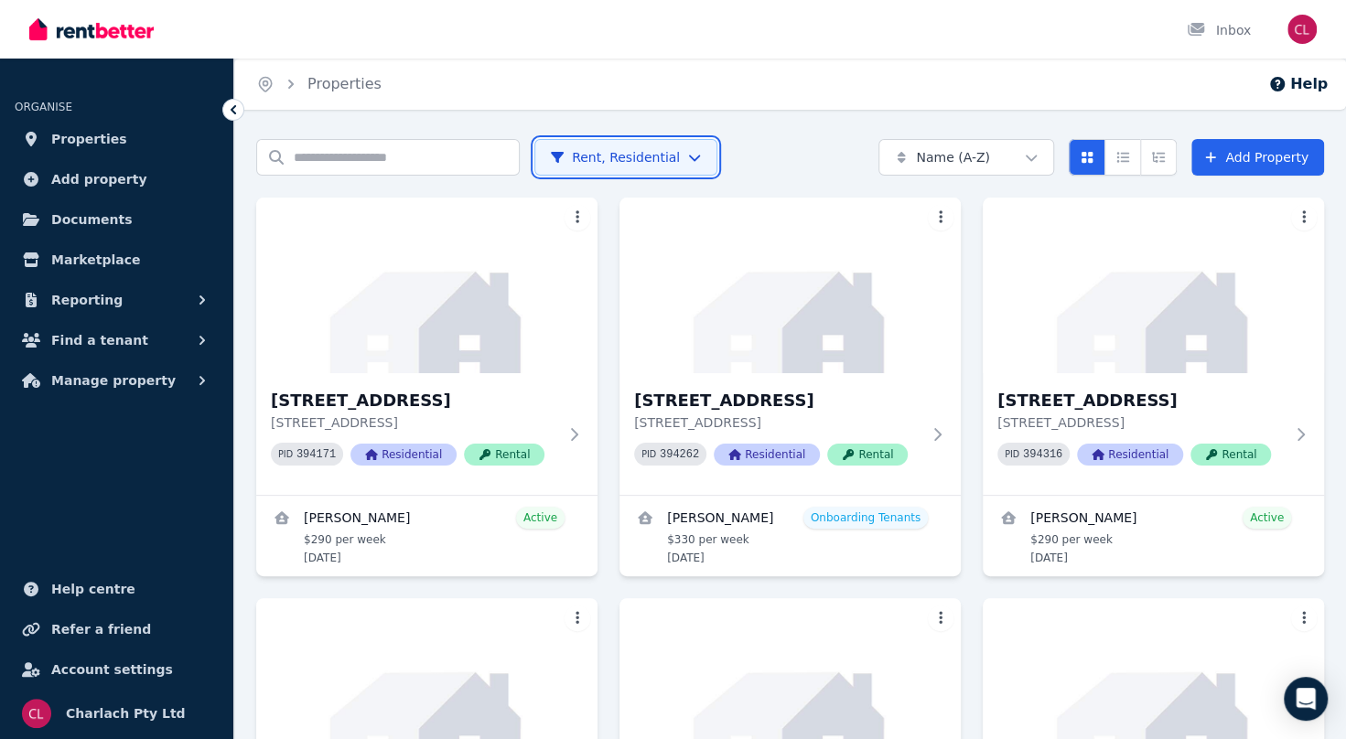
click at [417, 121] on html "Open main menu Inbox Open user menu ORGANISE Properties Add property Documents …" at bounding box center [673, 369] width 1346 height 739
click at [78, 131] on span "Properties" at bounding box center [89, 139] width 76 height 22
click at [105, 310] on span "Reporting" at bounding box center [86, 300] width 71 height 22
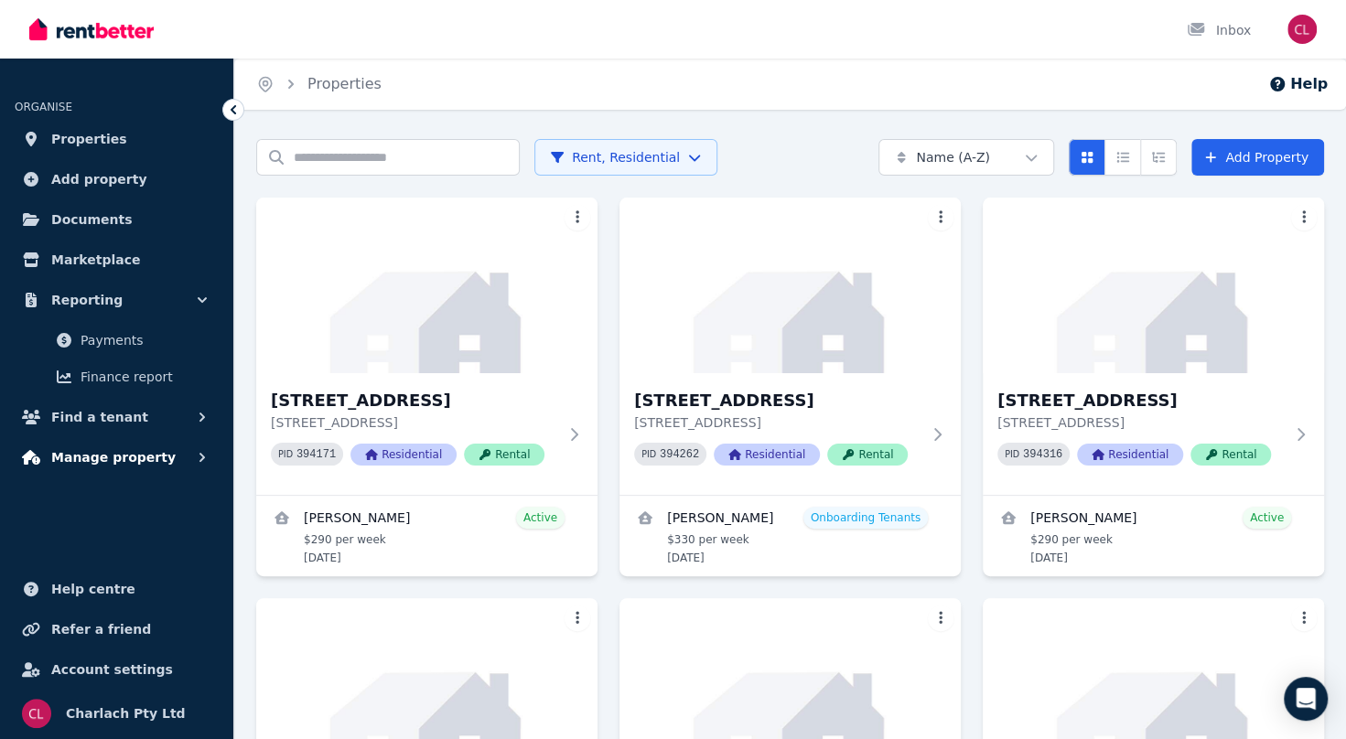
click at [81, 465] on span "Manage property" at bounding box center [113, 457] width 124 height 22
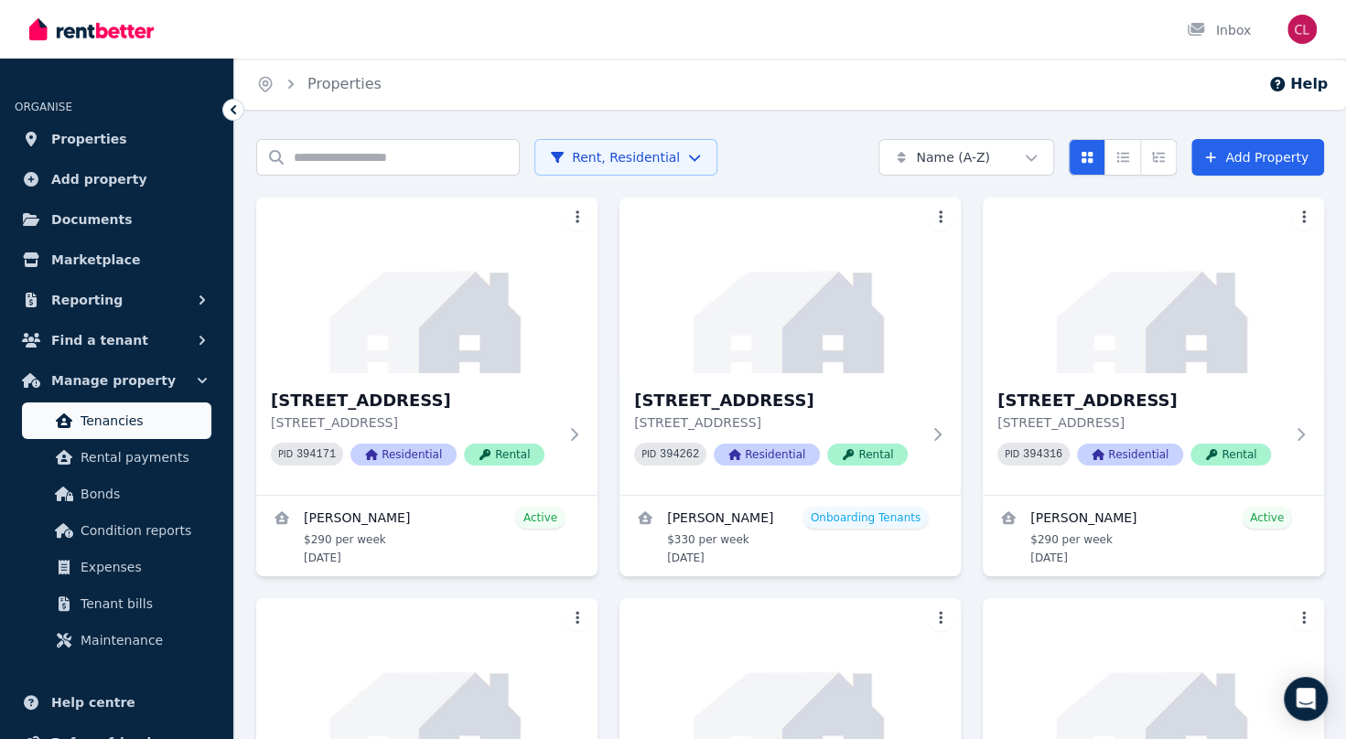
click at [148, 422] on span "Tenancies" at bounding box center [143, 421] width 124 height 22
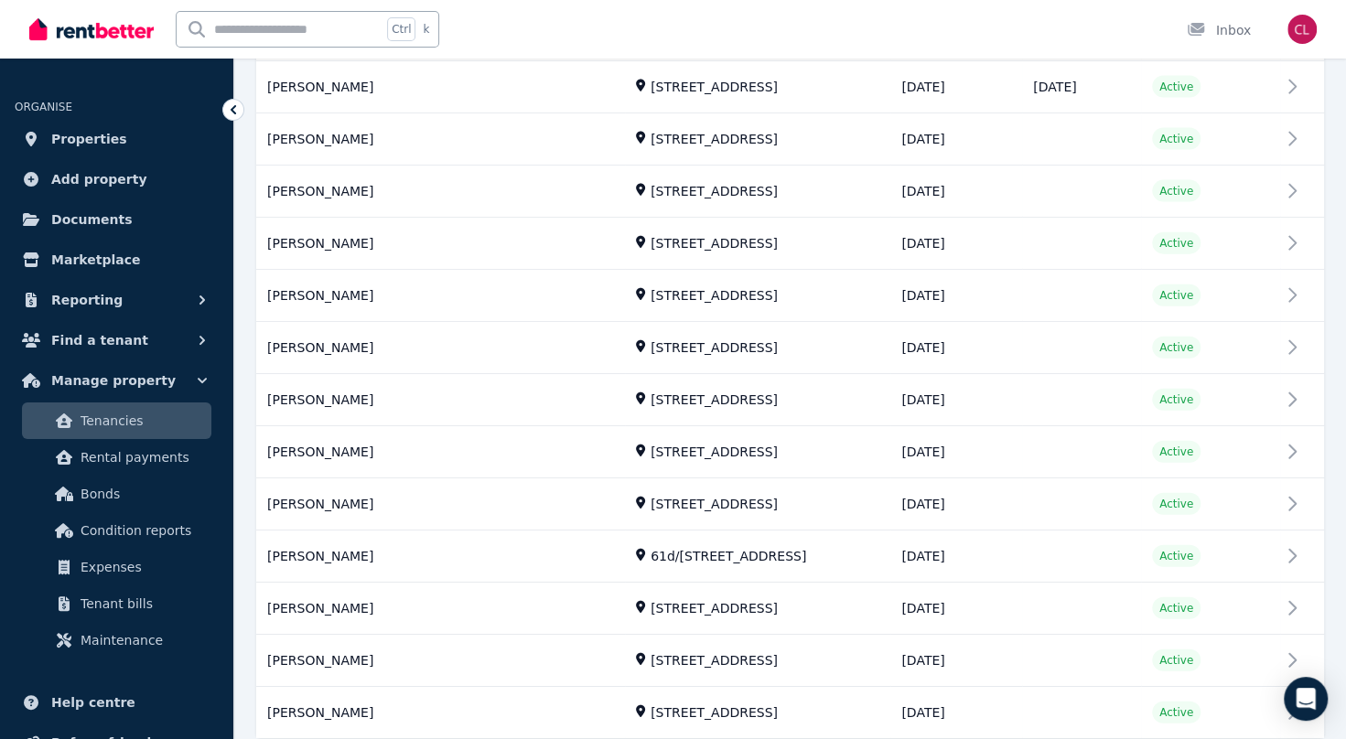
scroll to position [2313, 0]
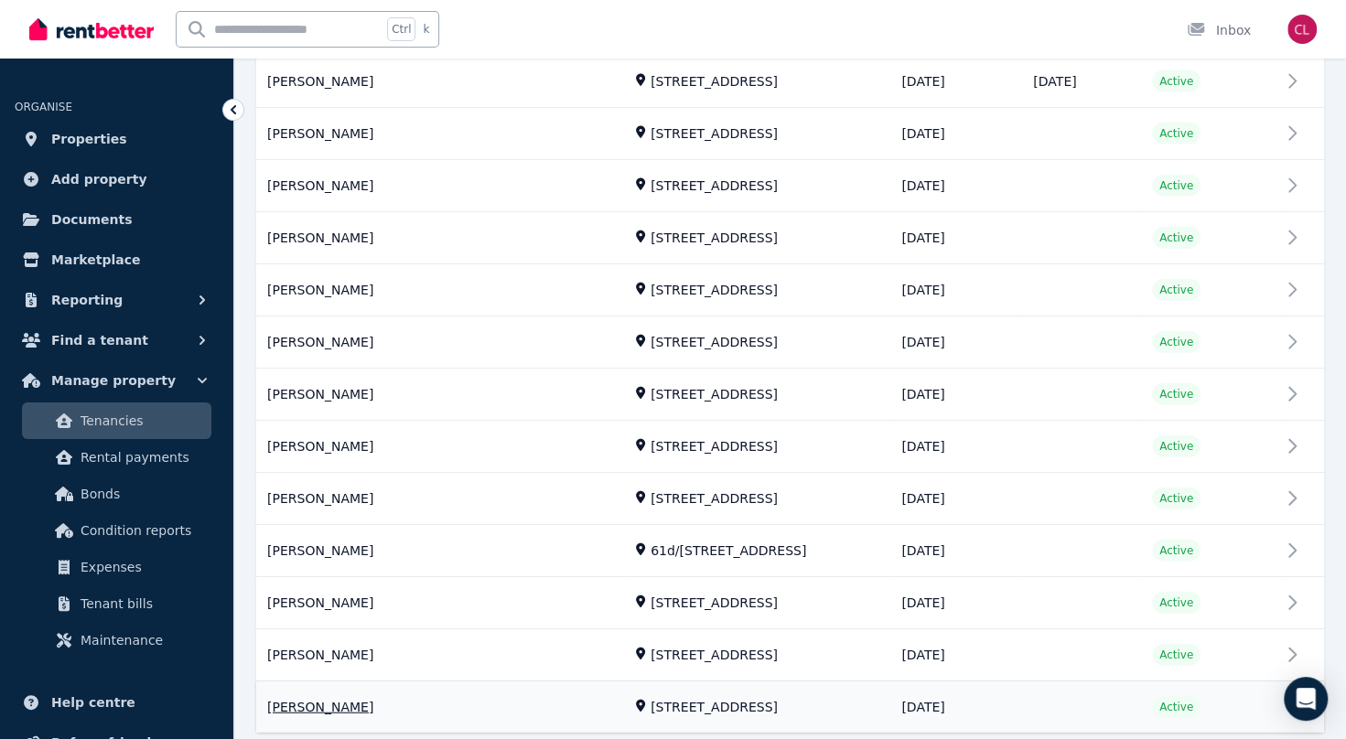
click at [306, 692] on link "View property details" at bounding box center [790, 708] width 1068 height 51
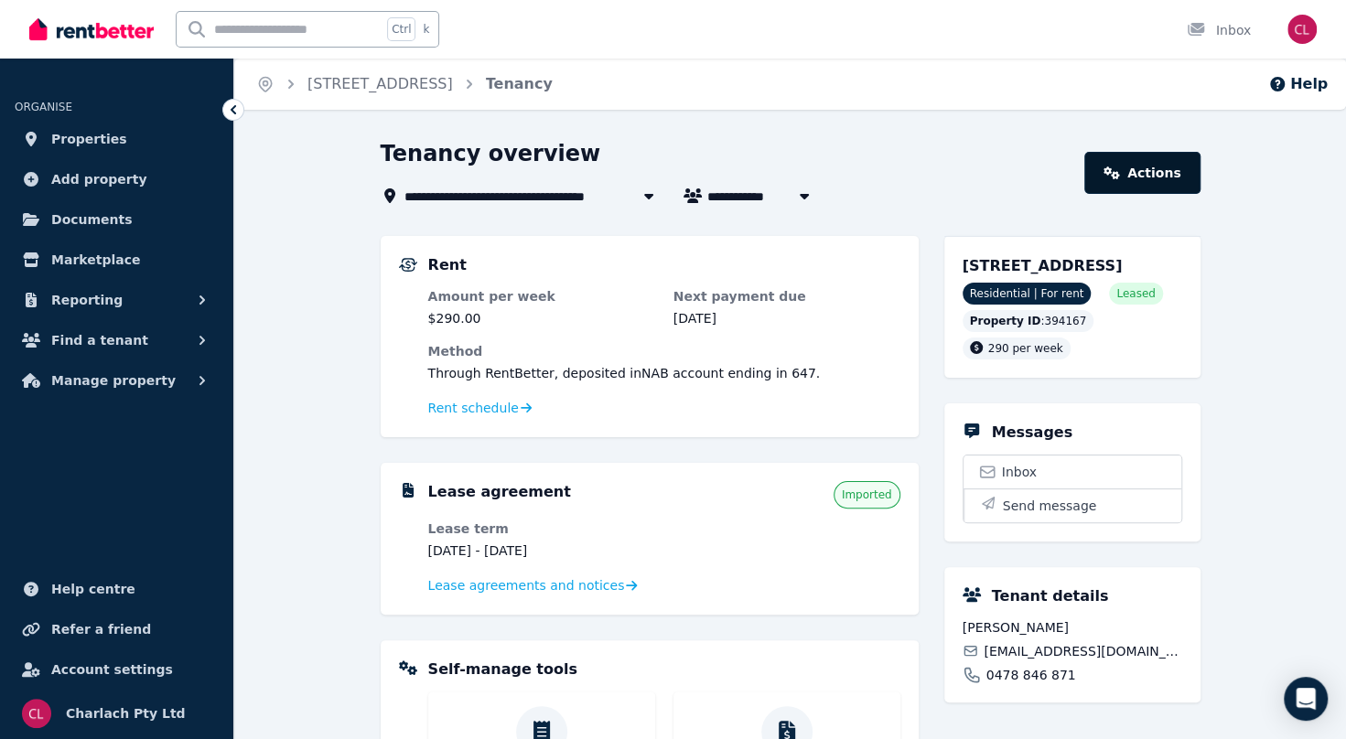
click at [1169, 167] on link "Actions" at bounding box center [1141, 173] width 115 height 42
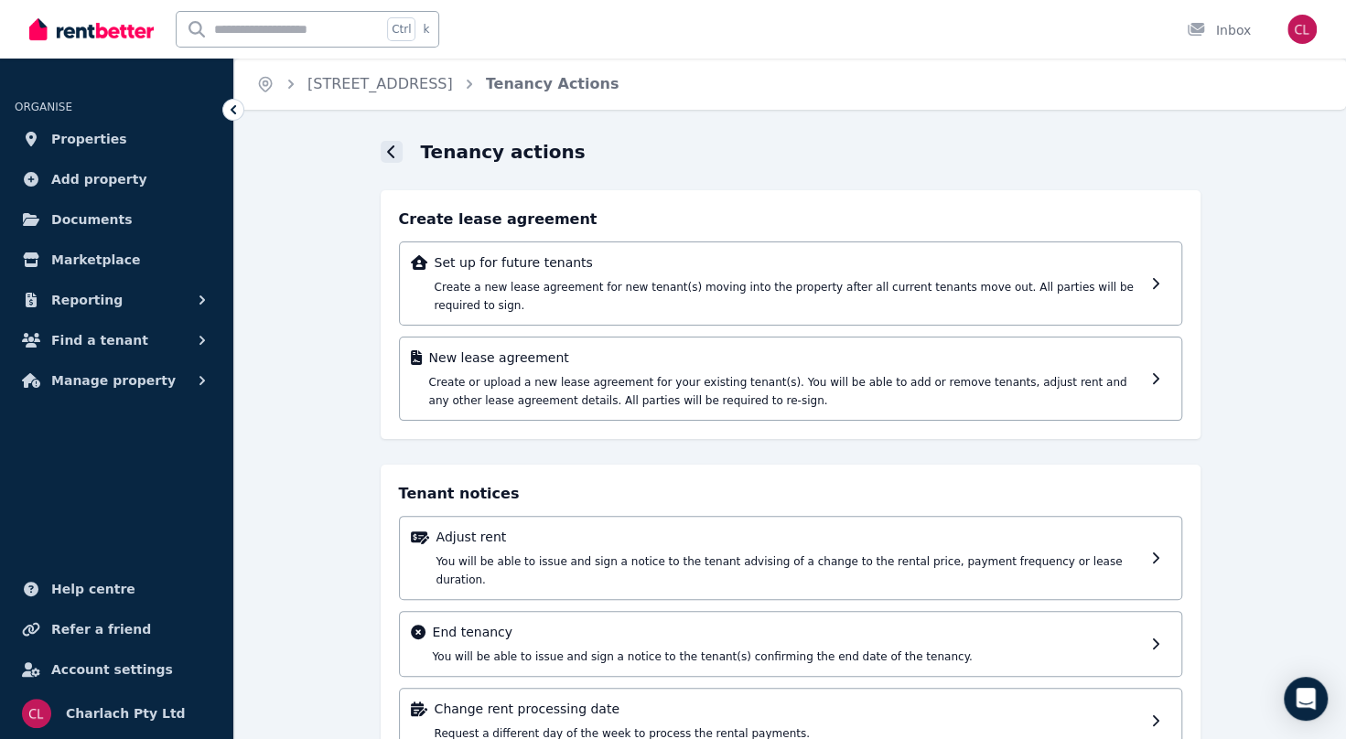
click at [387, 156] on icon at bounding box center [391, 152] width 9 height 15
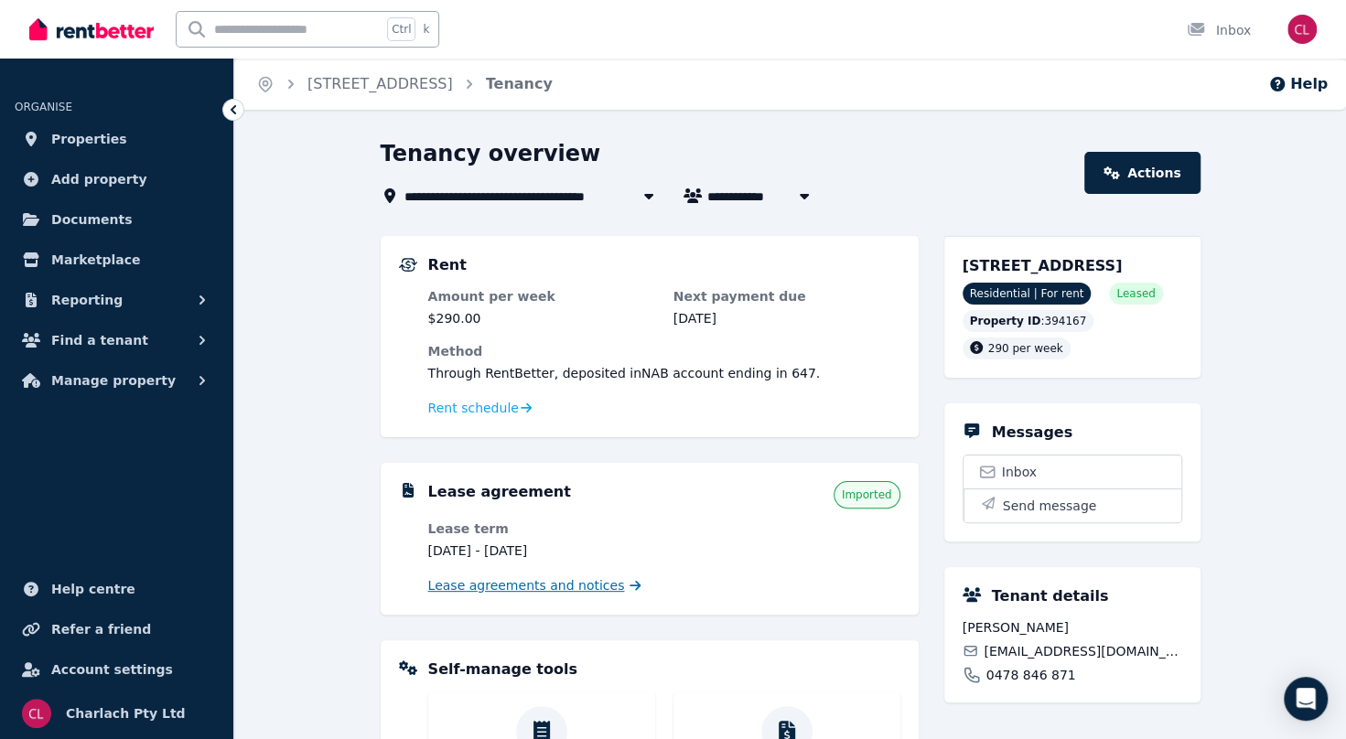
click at [533, 586] on span "Lease agreements and notices" at bounding box center [526, 585] width 197 height 18
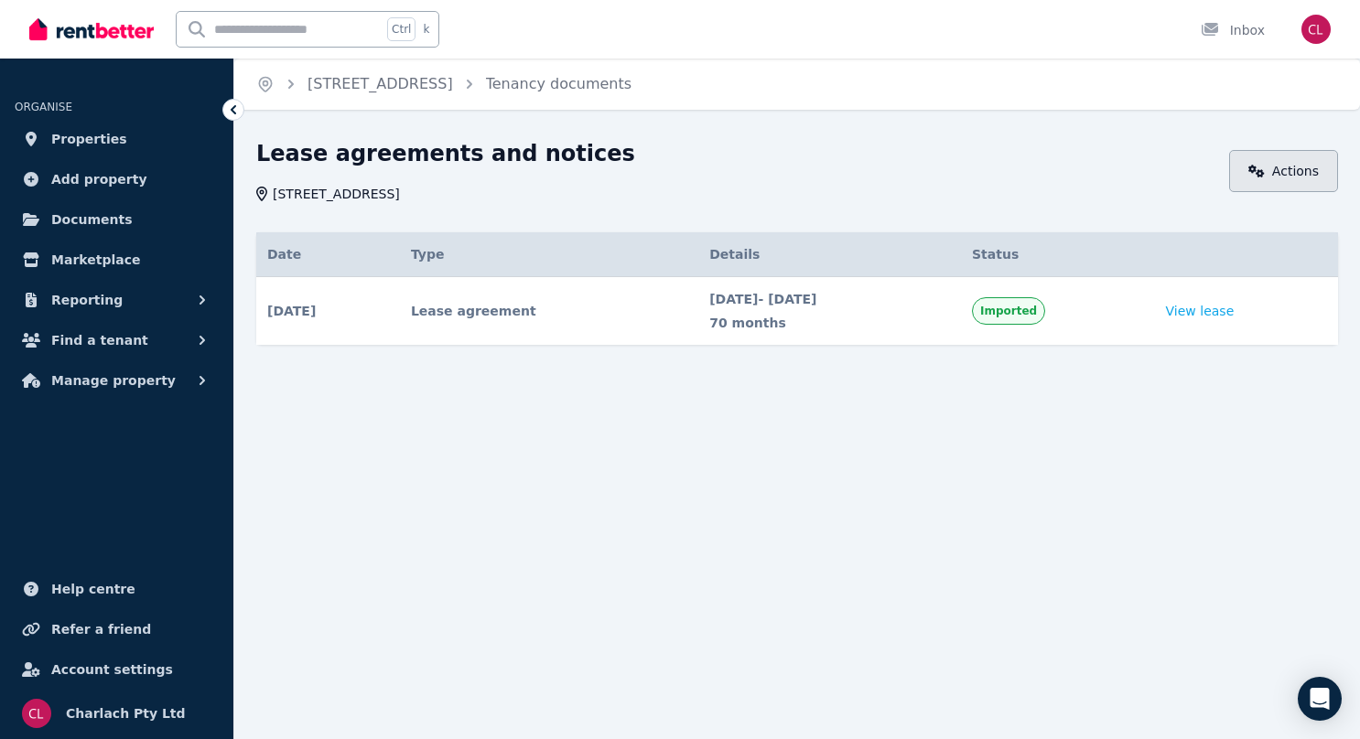
click at [1275, 169] on link "Actions" at bounding box center [1283, 171] width 109 height 42
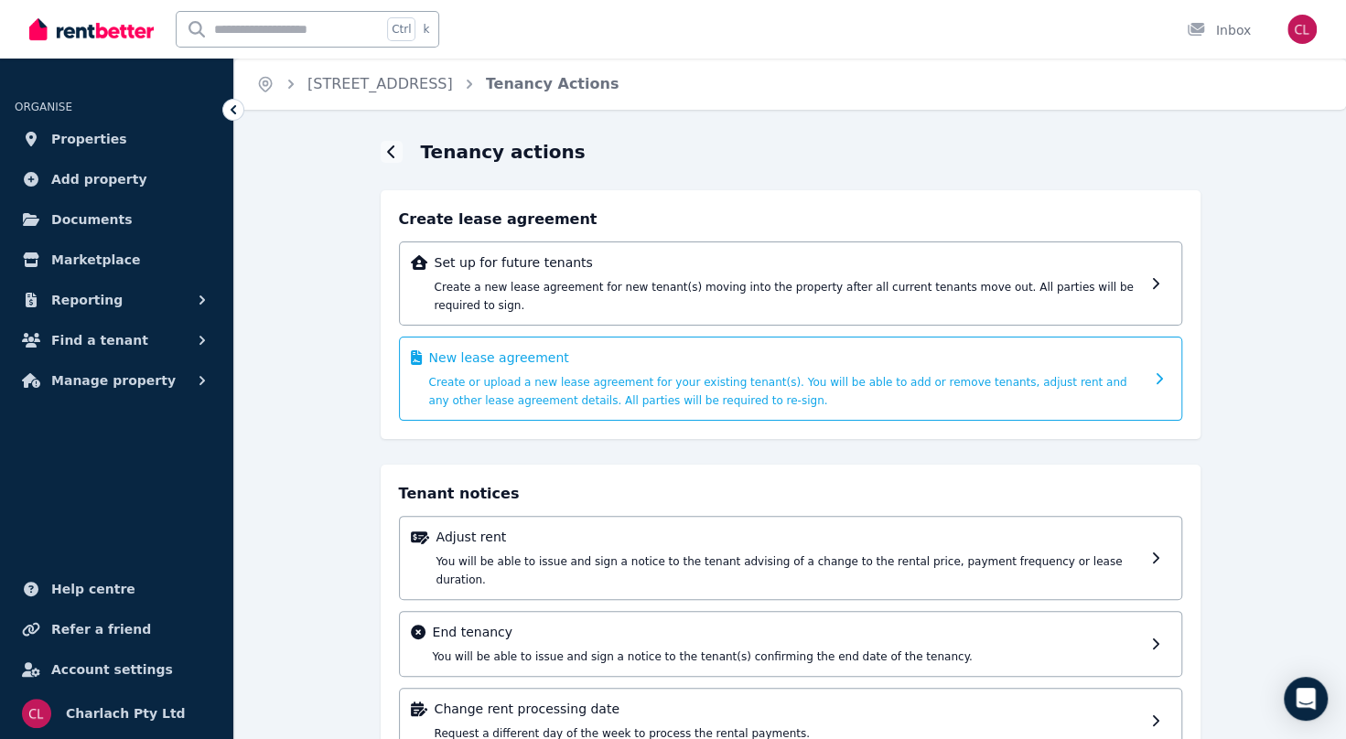
click at [670, 337] on div "New lease agreement Create or upload a new lease agreement for your existing te…" at bounding box center [790, 379] width 783 height 84
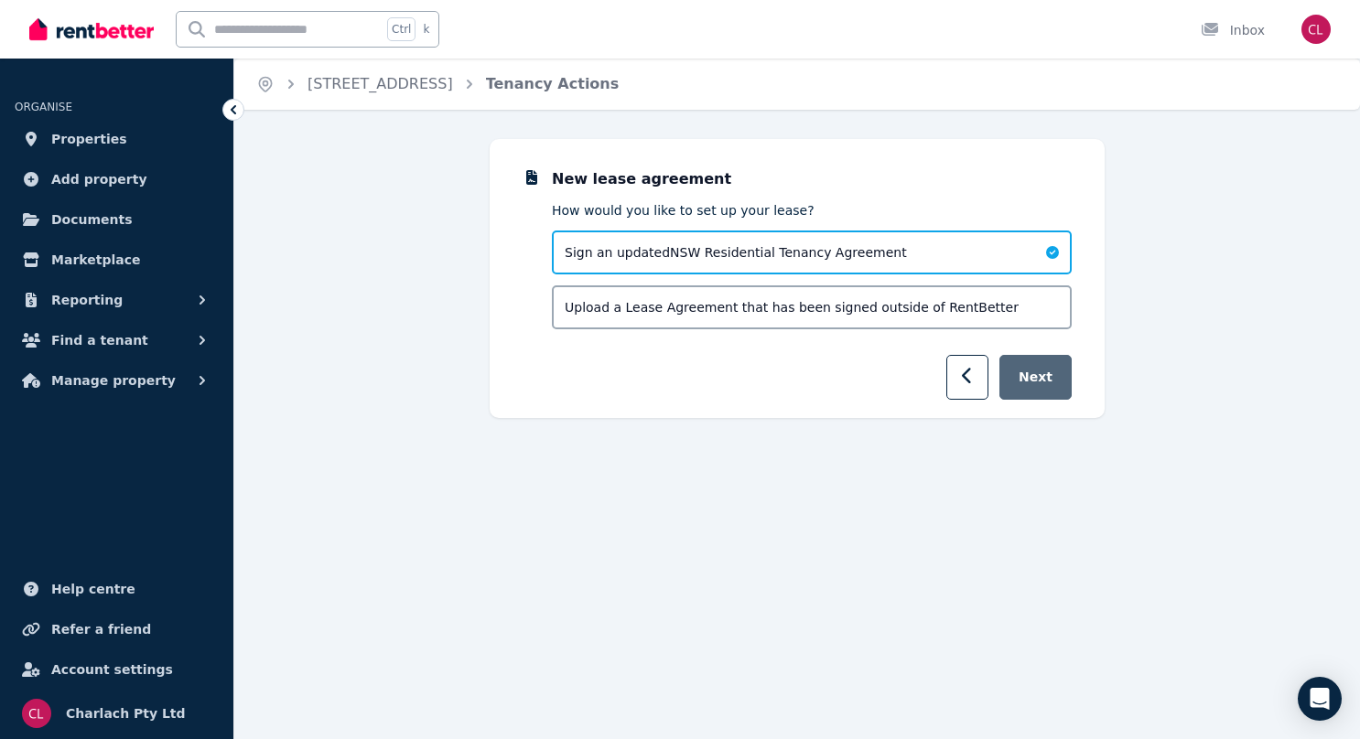
click at [1042, 371] on button "Next" at bounding box center [1035, 377] width 72 height 45
